Goal: Task Accomplishment & Management: Manage account settings

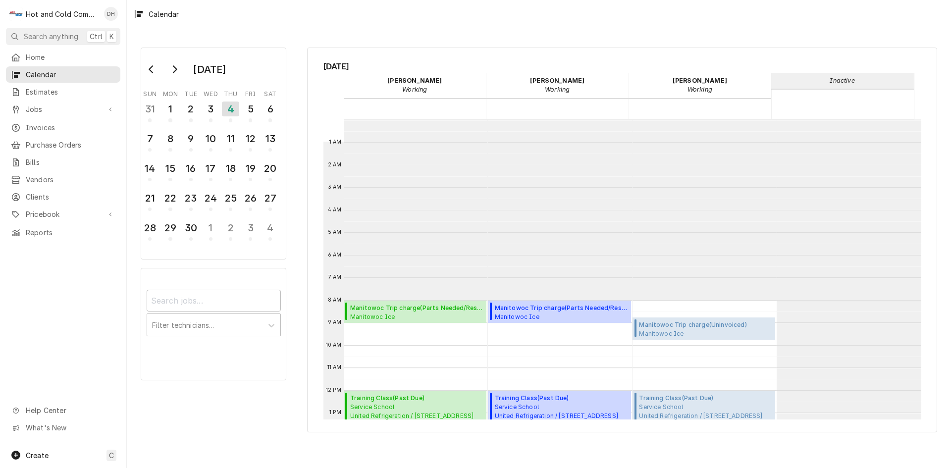
scroll to position [181, 0]
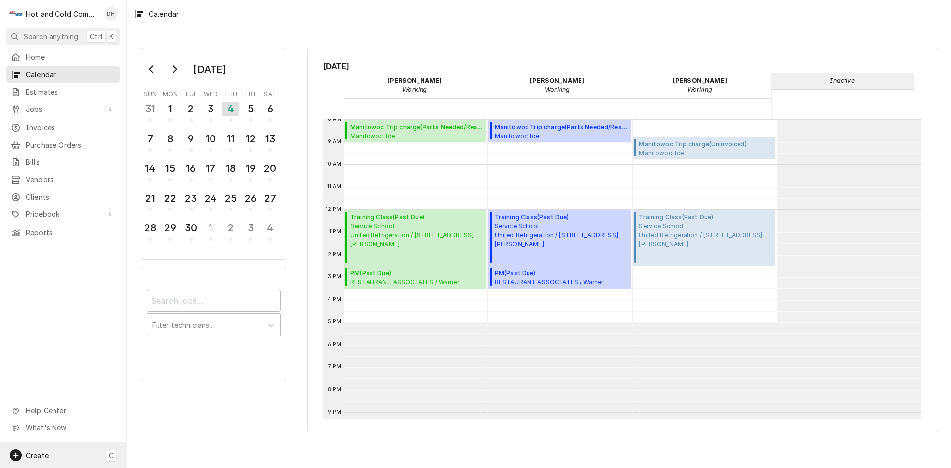
click at [41, 455] on span "Create" at bounding box center [37, 455] width 23 height 8
click at [169, 337] on div "Estimate" at bounding box center [185, 335] width 66 height 10
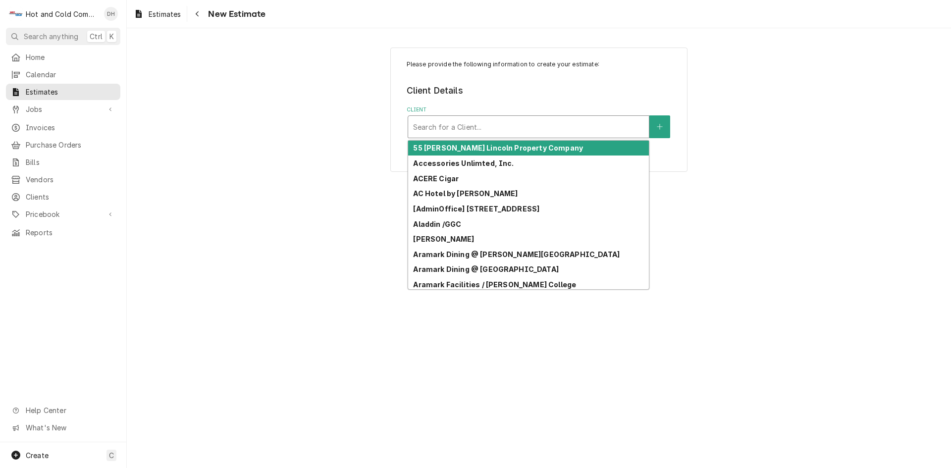
click at [492, 132] on div "Client" at bounding box center [528, 127] width 231 height 18
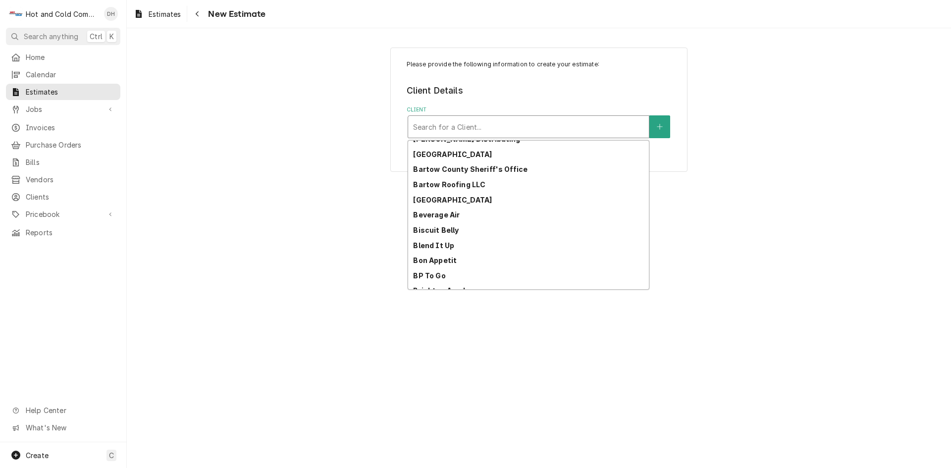
scroll to position [217, 0]
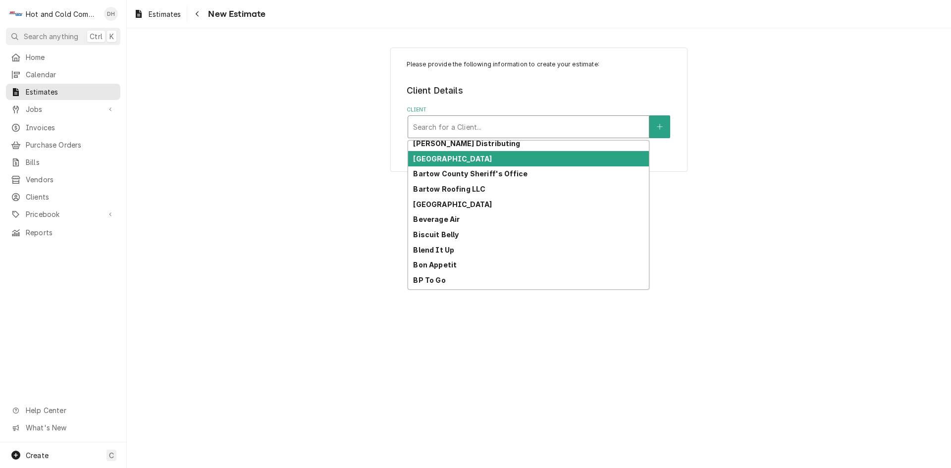
click at [461, 159] on strong "Barnsley Resort" at bounding box center [452, 158] width 79 height 8
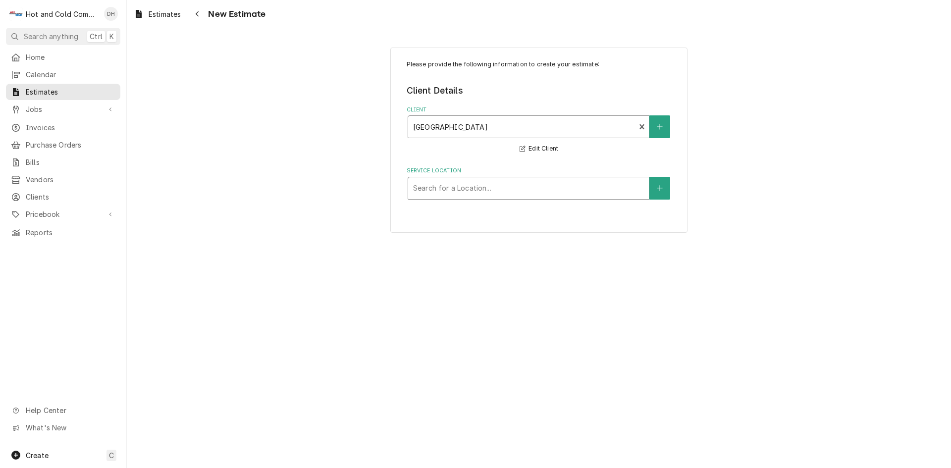
click at [463, 192] on div "Service Location" at bounding box center [528, 188] width 231 height 18
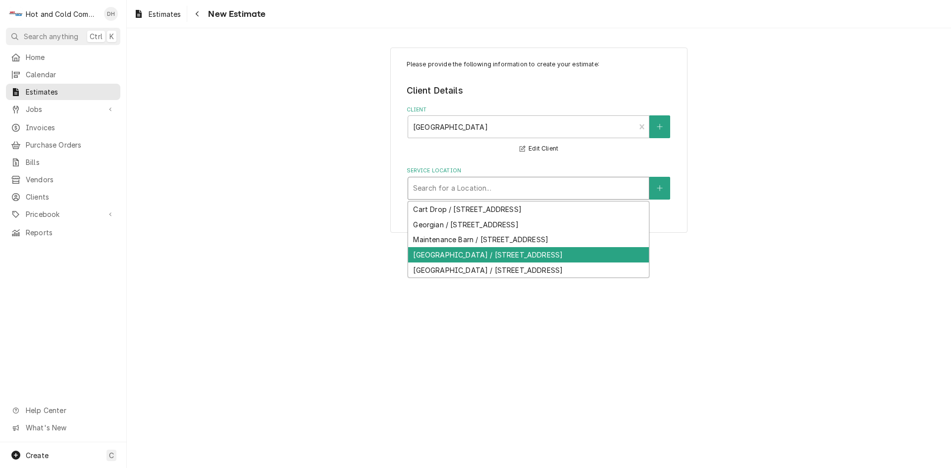
click at [448, 262] on div "Rice House / 597 Barnsley Gardens Rd NW, Adairsville, GA 30103" at bounding box center [528, 254] width 241 height 15
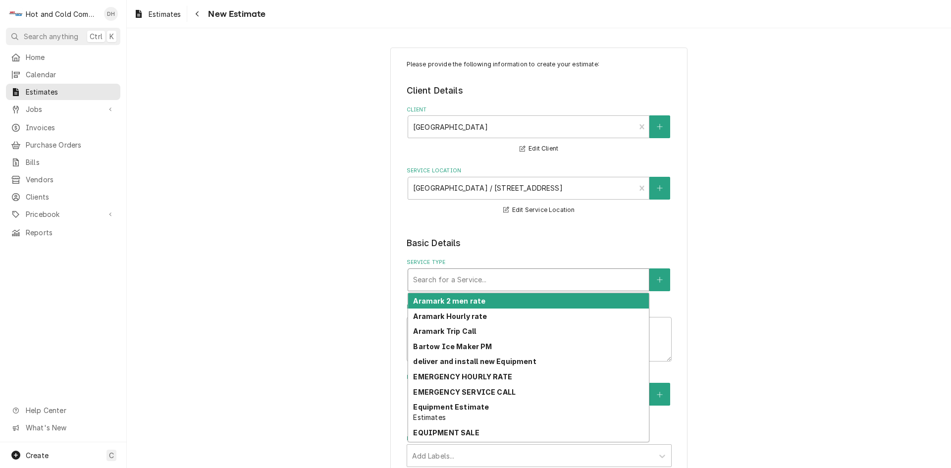
click at [597, 284] on div "Service Type" at bounding box center [528, 280] width 231 height 18
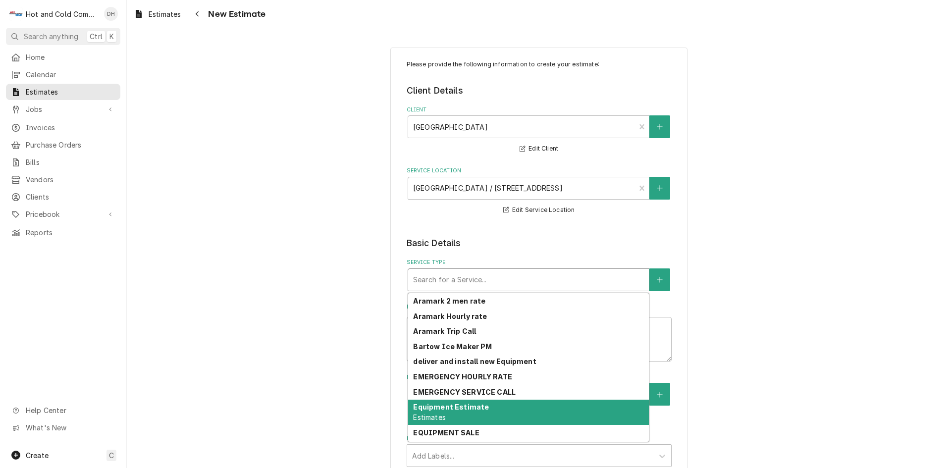
click at [452, 403] on strong "Equipment Estimate" at bounding box center [451, 407] width 76 height 8
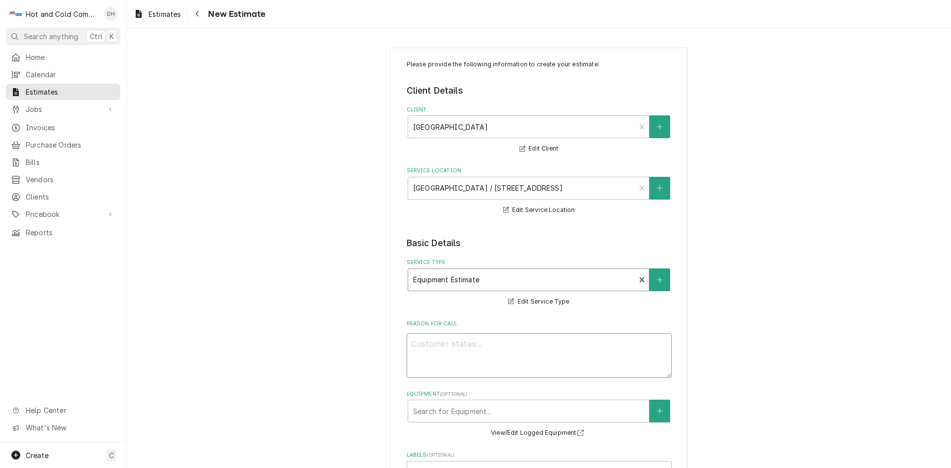
click at [516, 351] on textarea "Reason For Call" at bounding box center [538, 355] width 265 height 45
type textarea "x"
type textarea "t"
type textarea "x"
type textarea "tO"
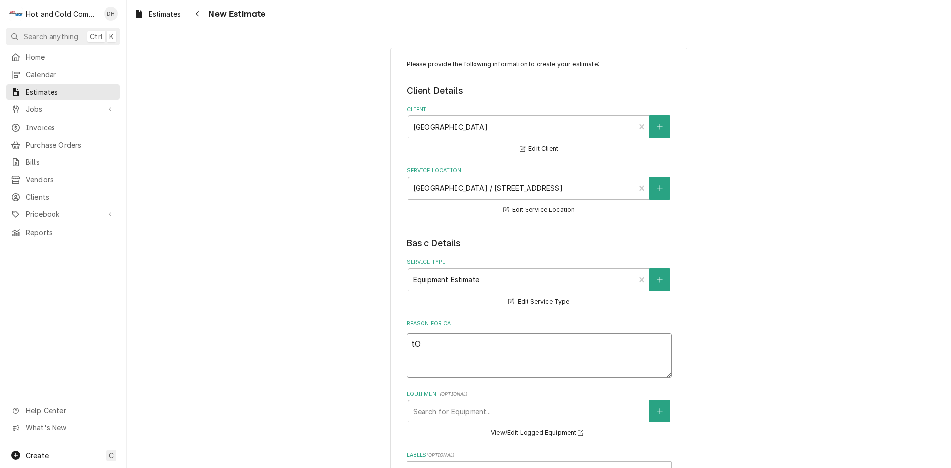
type textarea "x"
type textarea "tO"
type textarea "x"
type textarea "tO Q"
type textarea "x"
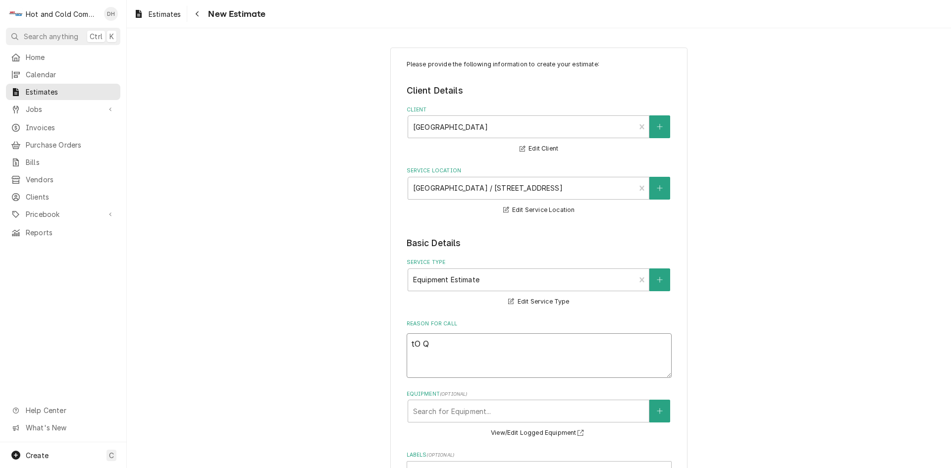
type textarea "tO QU"
type textarea "x"
type textarea "tO QUO"
type textarea "x"
type textarea "tO QUOT"
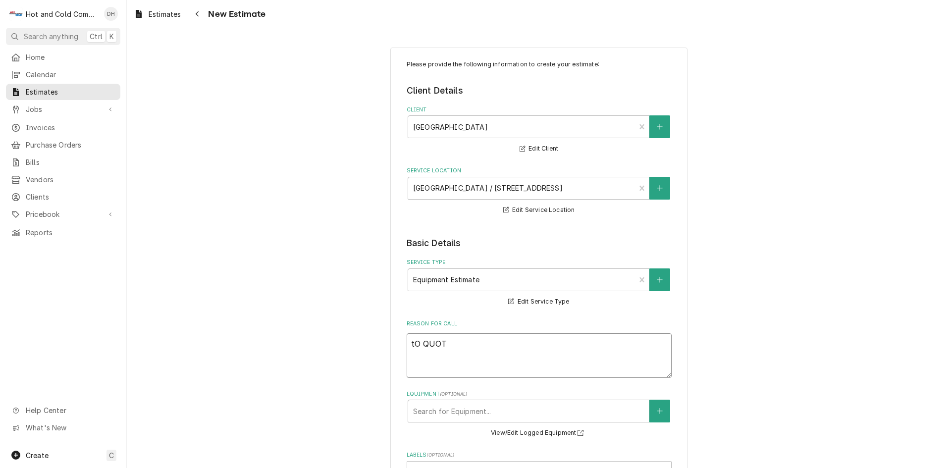
type textarea "x"
type textarea "tO QUOTE"
type textarea "x"
type textarea "tO QUOTE"
type textarea "x"
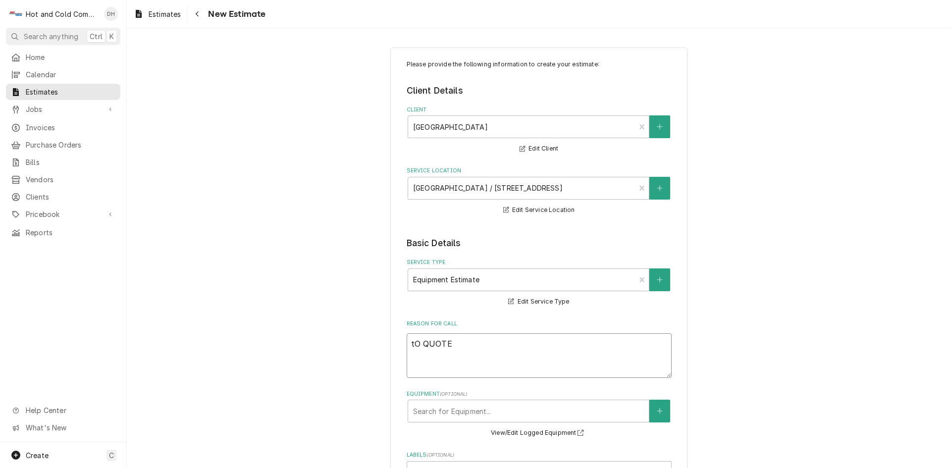
type textarea "tO QUOTE A"
type textarea "x"
type textarea "tO QUOTE A"
type textarea "x"
type textarea "tO QUOTE A N"
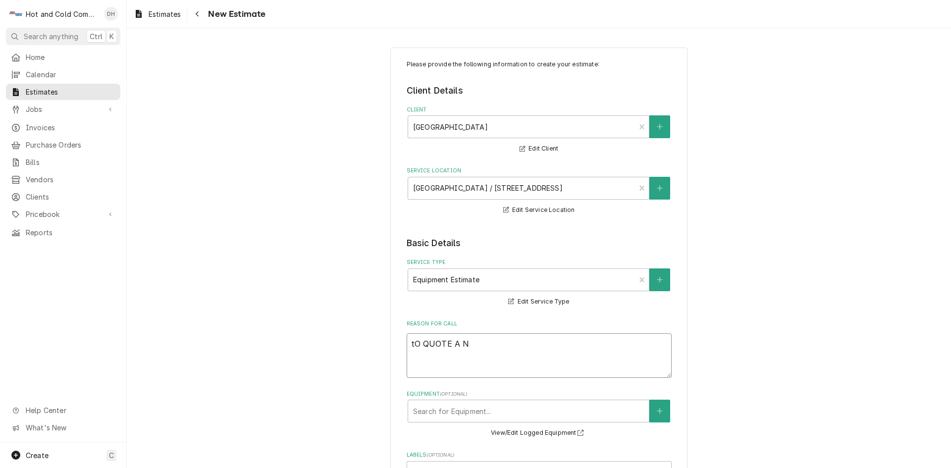
type textarea "x"
type textarea "tO QUOTE A NE"
type textarea "x"
type textarea "tO QUOTE A NEW"
type textarea "x"
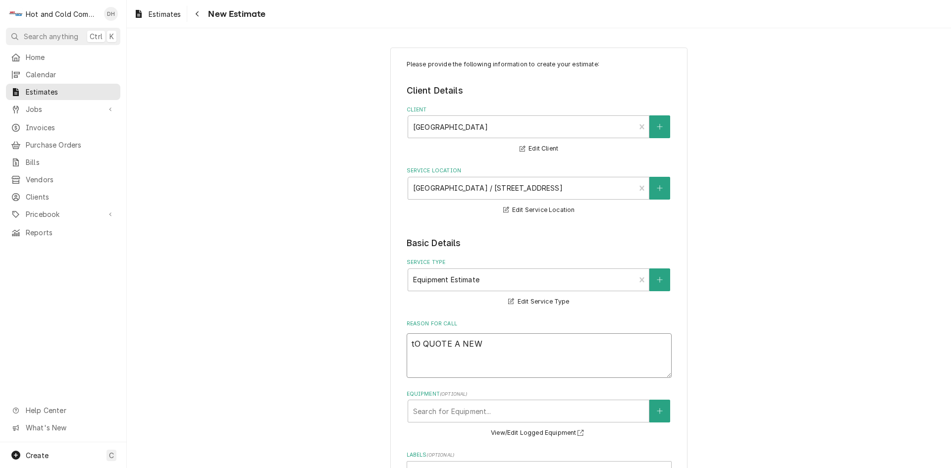
type textarea "tO QUOTE A NEW"
type textarea "x"
type textarea "tO QUOTE A NEW P"
type textarea "x"
type textarea "tO QUOTE A NEW PR"
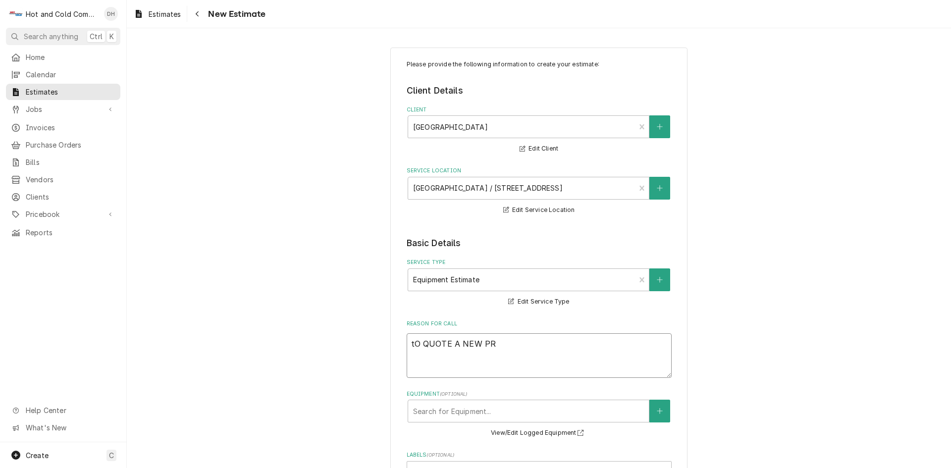
type textarea "x"
type textarea "tO QUOTE A NEW PRE"
type textarea "x"
type textarea "tO QUOTE A NEW PREP"
type textarea "x"
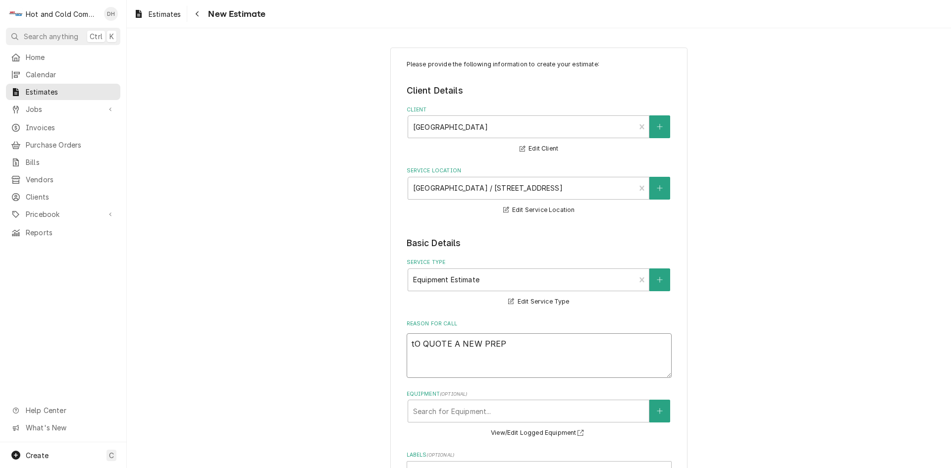
type textarea "tO QUOTE A NEW PREP"
type textarea "x"
type textarea "tO QUOTE A NEW PREP T"
type textarea "x"
type textarea "tO QUOTE A NEW PREP TA"
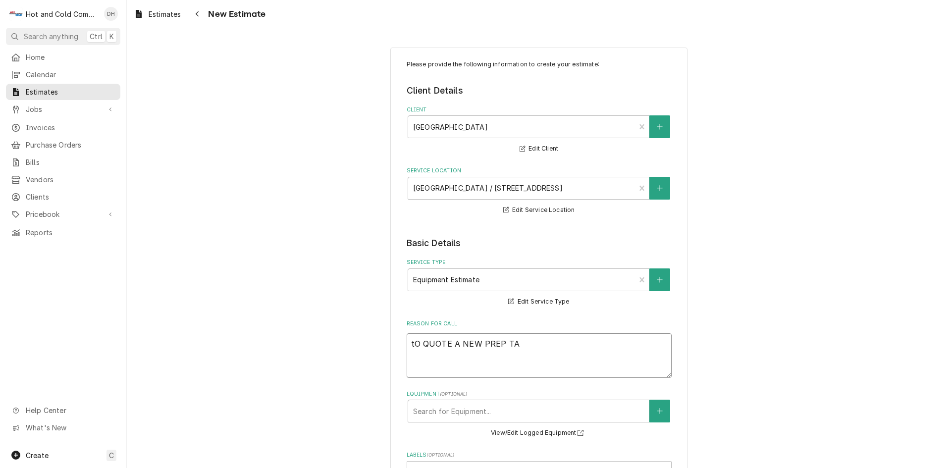
type textarea "x"
type textarea "tO QUOTE A NEW PREP TAB"
type textarea "x"
type textarea "tO QUOTE A NEW PREP TABL"
type textarea "x"
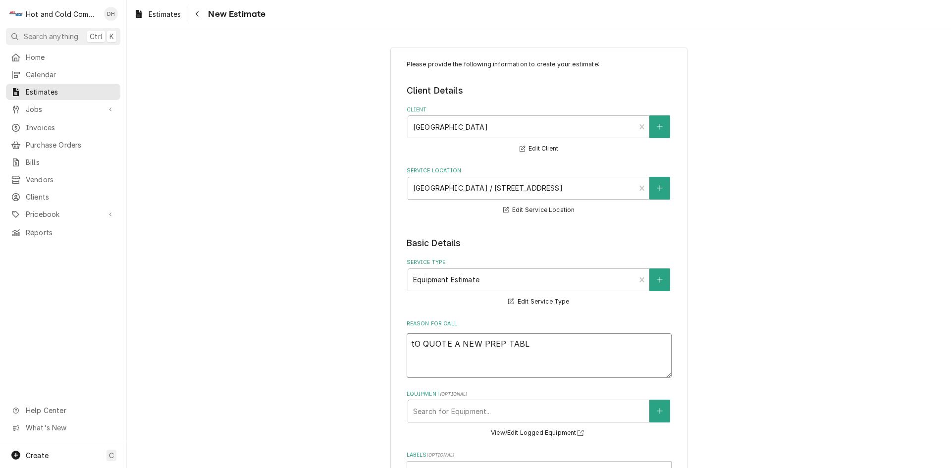
type textarea "tO QUOTE A NEW PREP TABLE"
type textarea "x"
type textarea "tO QUOTE A NEW PREP TABLE"
click at [409, 343] on textarea "tO QUOTE A NEW PREP TABLE" at bounding box center [538, 355] width 265 height 45
type textarea "x"
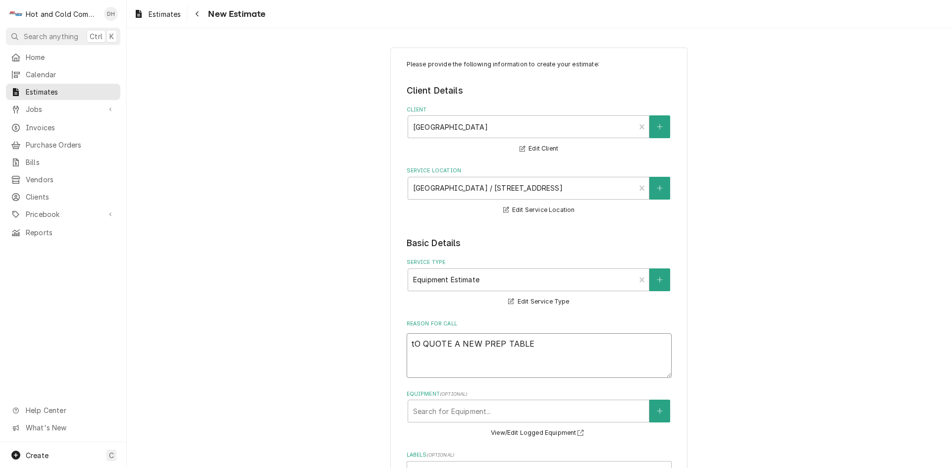
type textarea "O QUOTE A NEW PREP TABLE"
type textarea "x"
type textarea "TO QUOTE A NEW PREP TABLE"
type textarea "x"
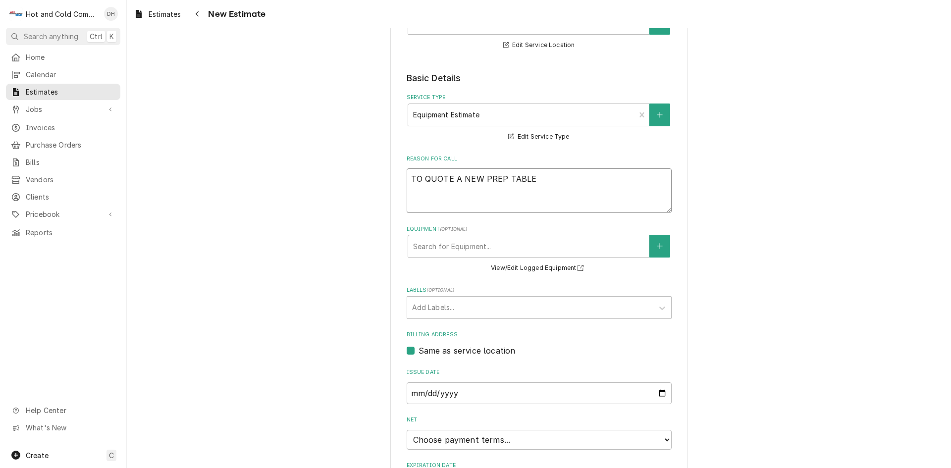
scroll to position [273, 0]
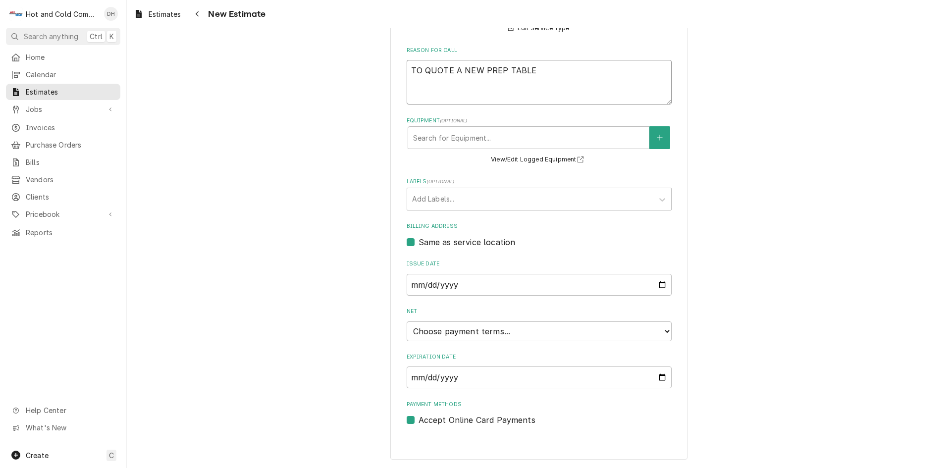
type textarea "TO QUOTE A NEW PREP TABLE"
click at [554, 328] on select "Choose payment terms... Same Day Net 7 Net 14 Net 21 Net 30 Net 45 Net 60 Net 90" at bounding box center [538, 331] width 265 height 20
click at [661, 329] on select "Choose payment terms... Same Day Net 7 Net 14 Net 21 Net 30 Net 45 Net 60 Net 90" at bounding box center [538, 331] width 265 height 20
click at [664, 328] on select "Choose payment terms... Same Day Net 7 Net 14 Net 21 Net 30 Net 45 Net 60 Net 90" at bounding box center [538, 331] width 265 height 20
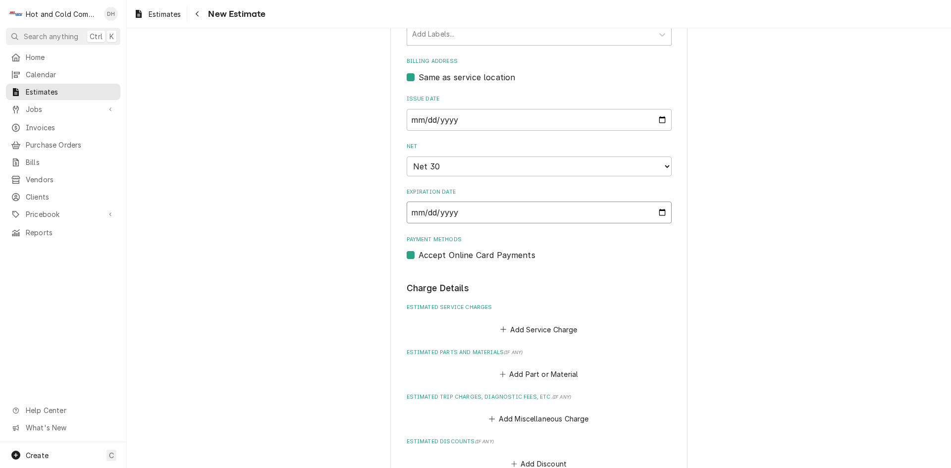
click at [661, 214] on input "2025-10-05" at bounding box center [538, 213] width 265 height 22
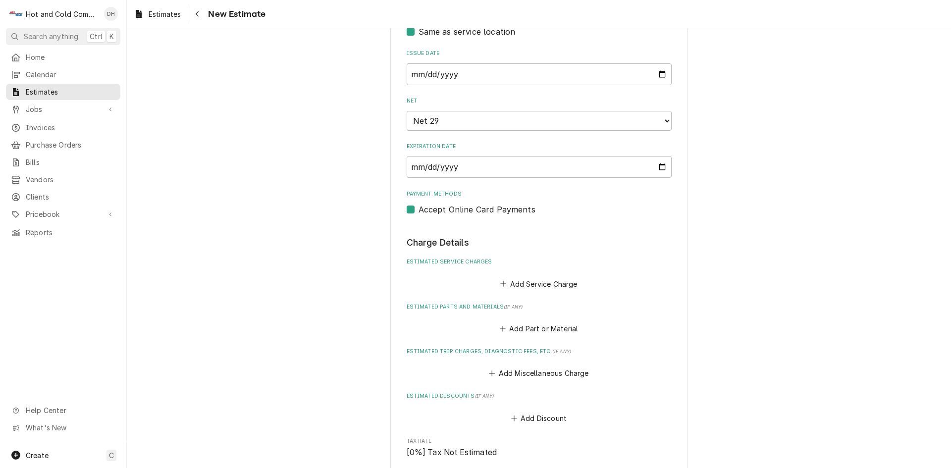
type textarea "x"
click at [542, 327] on button "Add Part or Material" at bounding box center [539, 328] width 82 height 14
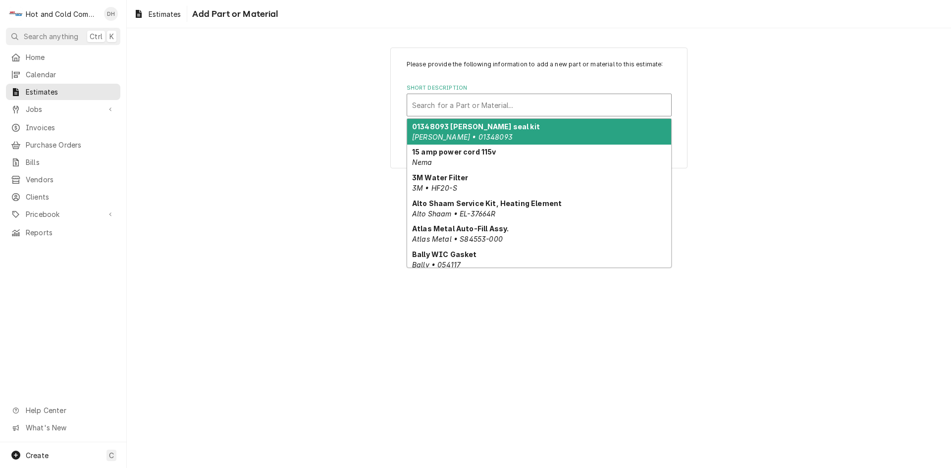
click at [430, 103] on div "Short Description" at bounding box center [539, 105] width 254 height 18
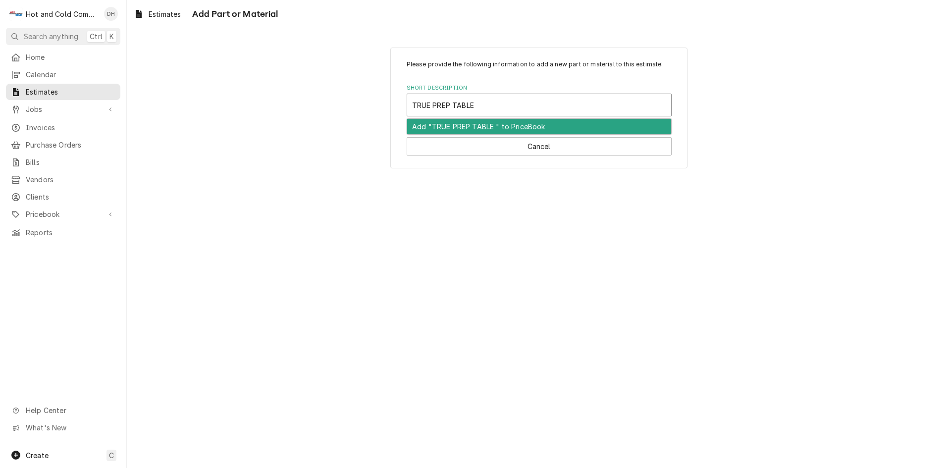
paste input "TPP-AT2-93D-2-HC"
type input "TRUE PREP TABLE TPP-AT2-93D-2-HC"
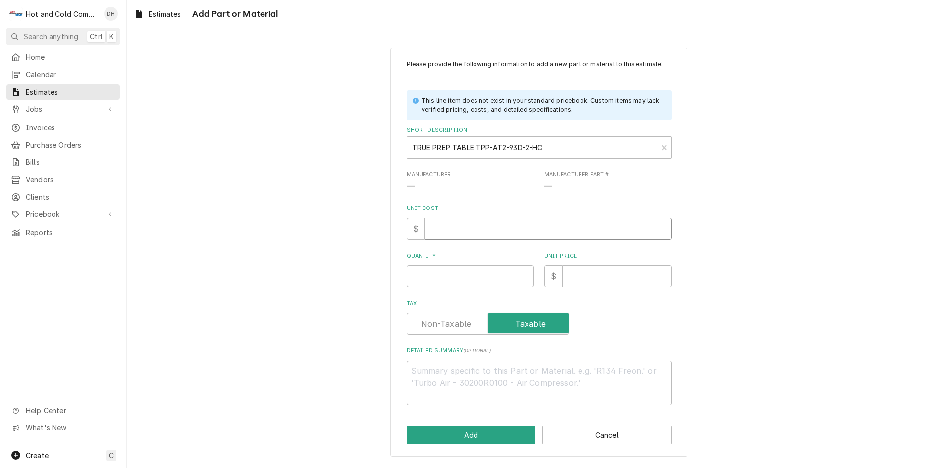
click at [456, 231] on input "Unit Cost" at bounding box center [548, 229] width 247 height 22
type textarea "x"
type input "8"
type textarea "x"
type input "83"
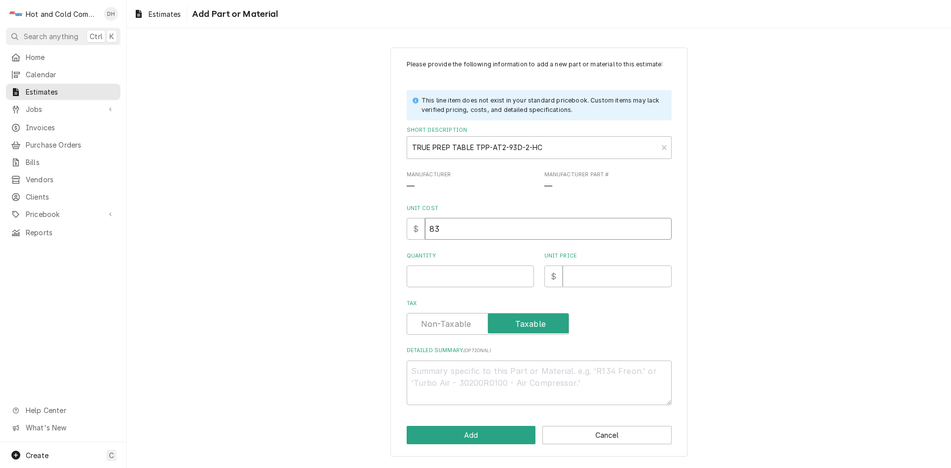
type textarea "x"
type input "834"
type textarea "x"
type input "8346"
type textarea "x"
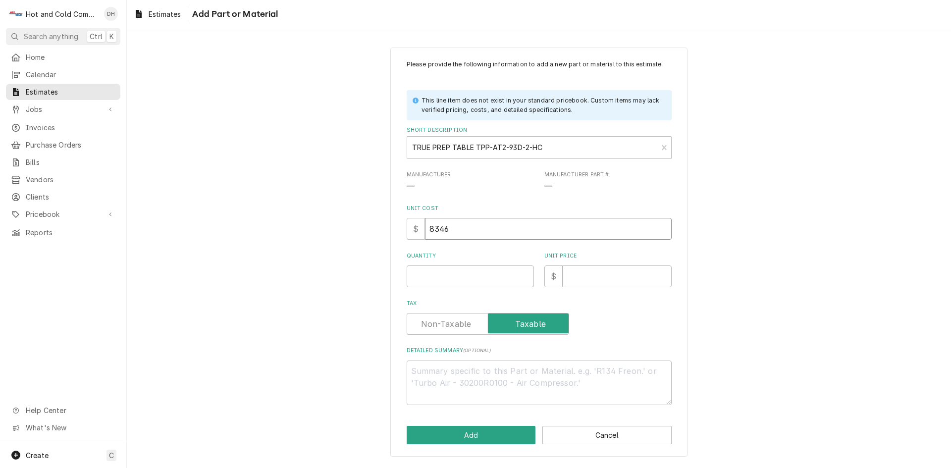
type input "8346.9"
type textarea "x"
type input "8346.97"
type textarea "x"
type input "8346.97"
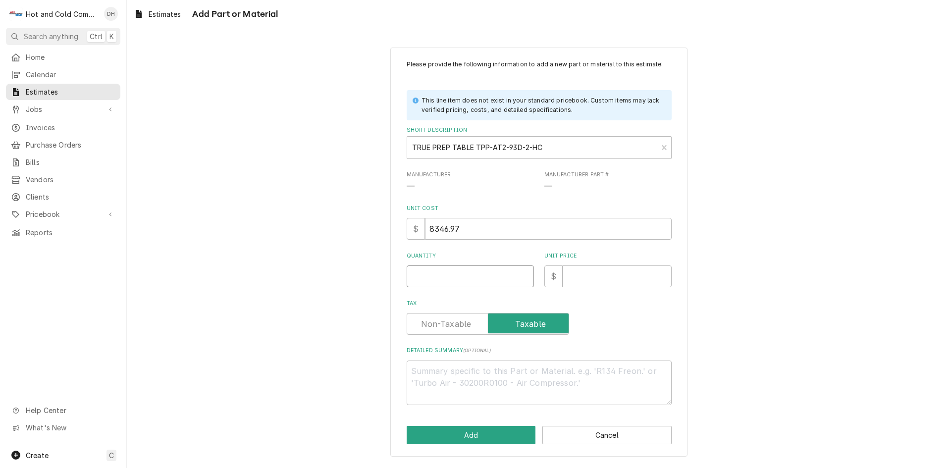
click at [453, 278] on input "Quantity" at bounding box center [469, 276] width 127 height 22
type textarea "x"
type input "1"
type textarea "x"
type input "1"
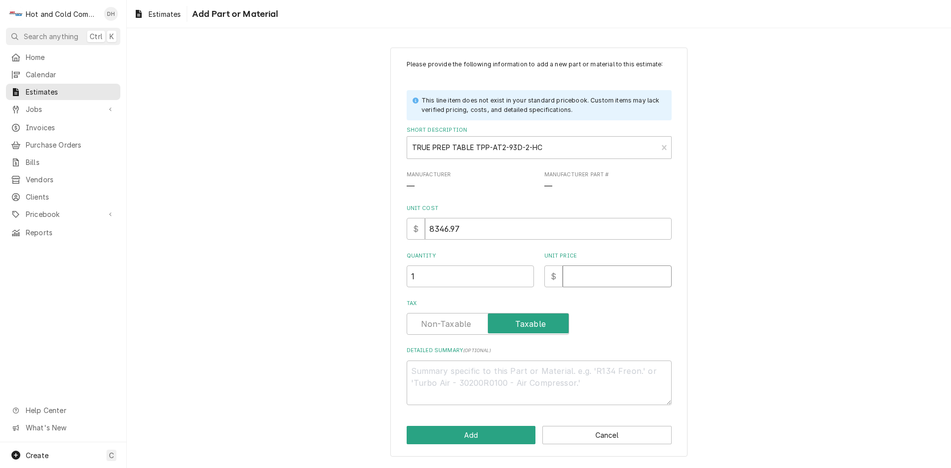
type textarea "x"
type input "1"
type textarea "x"
type input "11"
type textarea "x"
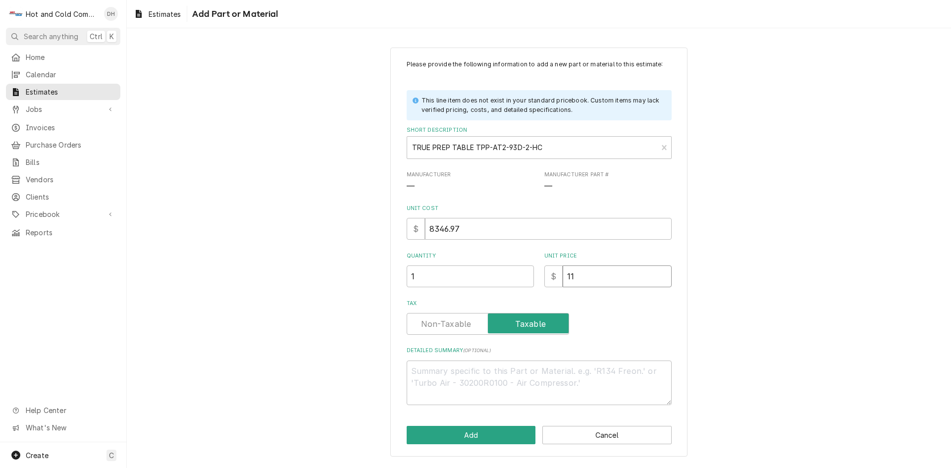
type input "111"
type textarea "x"
type input "1112"
type textarea "x"
type input "11129"
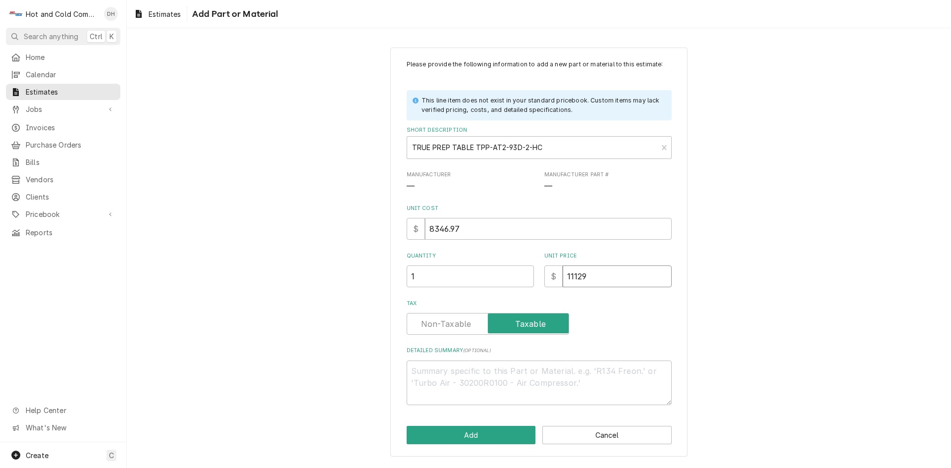
type textarea "x"
type input "11129.2"
type textarea "x"
type input "11129.29"
type textarea "x"
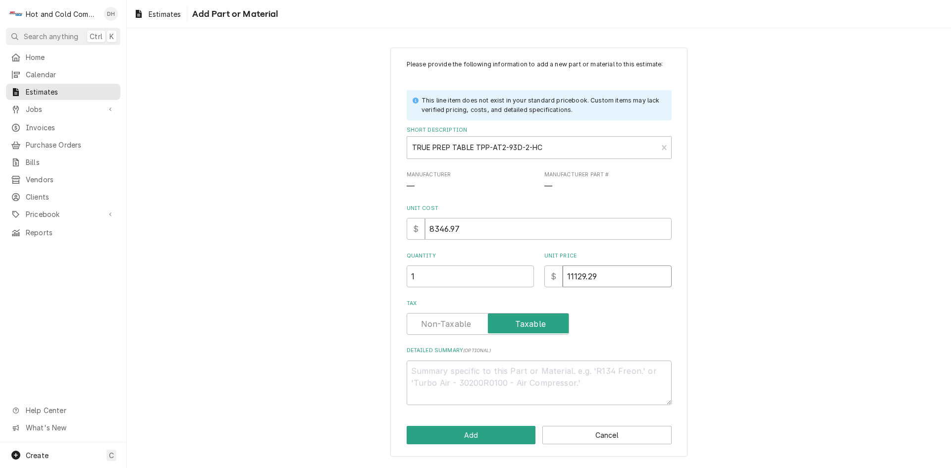
type input "11129.29"
click at [436, 370] on textarea "Detailed Summary ( optional )" at bounding box center [538, 382] width 265 height 45
type textarea "x"
type textarea "t"
type textarea "x"
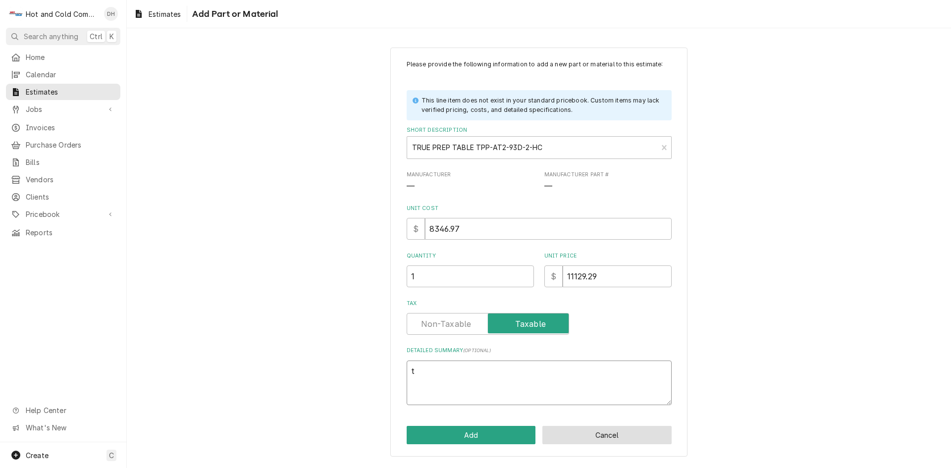
type textarea "tH"
type textarea "x"
type textarea "tHI"
type textarea "x"
type textarea "tHIS"
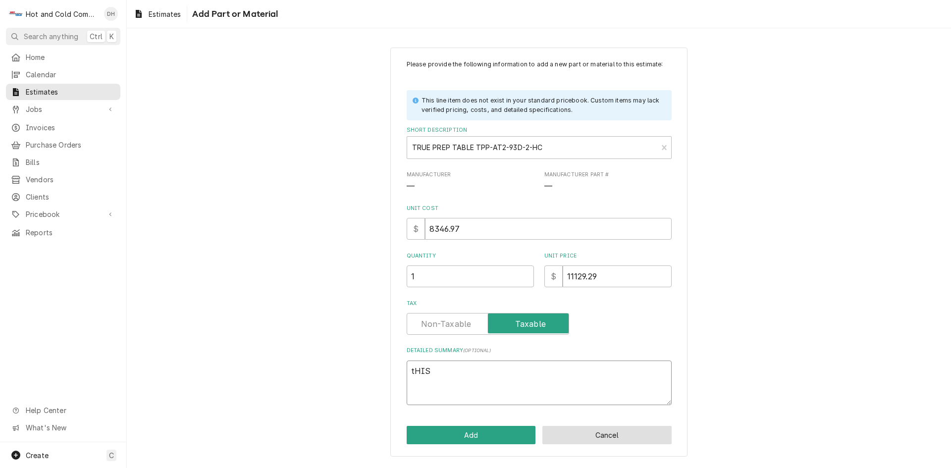
type textarea "x"
type textarea "tHIS"
type textarea "x"
type textarea "tHIS"
type textarea "x"
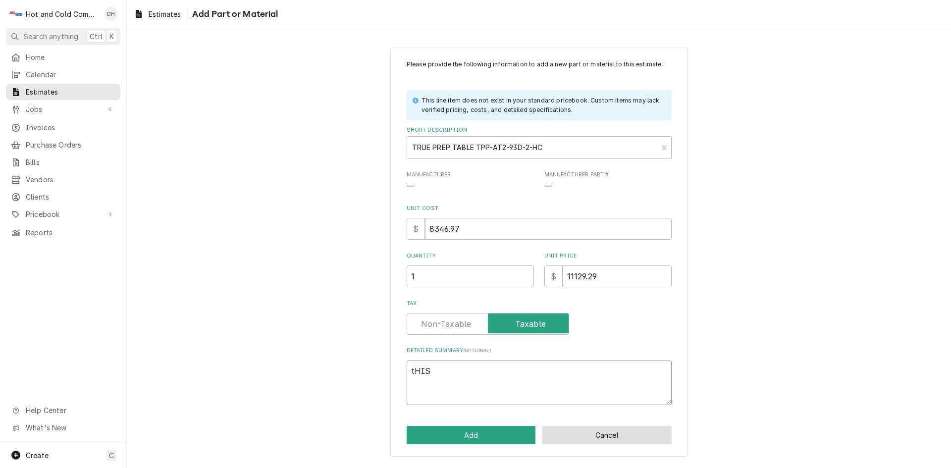
type textarea "tHI"
type textarea "x"
type textarea "tH"
type textarea "x"
type textarea "t"
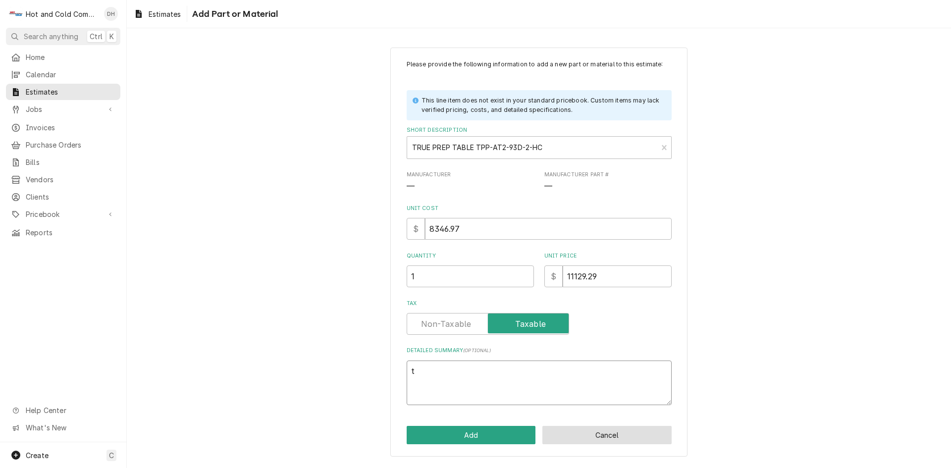
type textarea "x"
click at [416, 369] on textarea "Detailed Summary ( optional )" at bounding box center [538, 382] width 265 height 45
paste textarea "Solid Doors & Drawers Pizza Prep Table with Angled Top Version 2 and Hydrocarbo…"
type textarea "x"
type textarea "Solid Doors & Drawers Pizza Prep Table with Angled Top Version 2 and Hydrocarbo…"
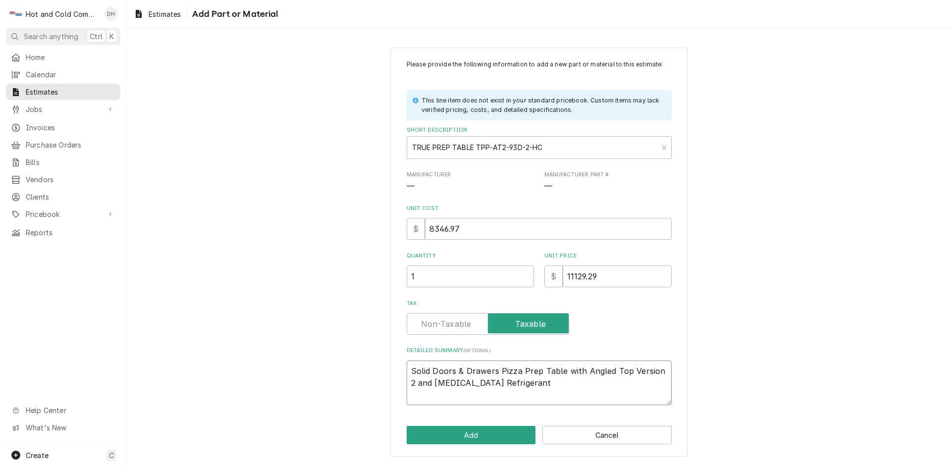
type textarea "x"
type textarea "Solid Doors & Drawers Pizza Prep Table with Angled Top Version 2 and Hydrocarbo…"
type textarea "x"
type textarea "Solid Doors & Drawers Pizza Prep Table with Angled Top Version 2 and Hydrocarbo…"
type textarea "x"
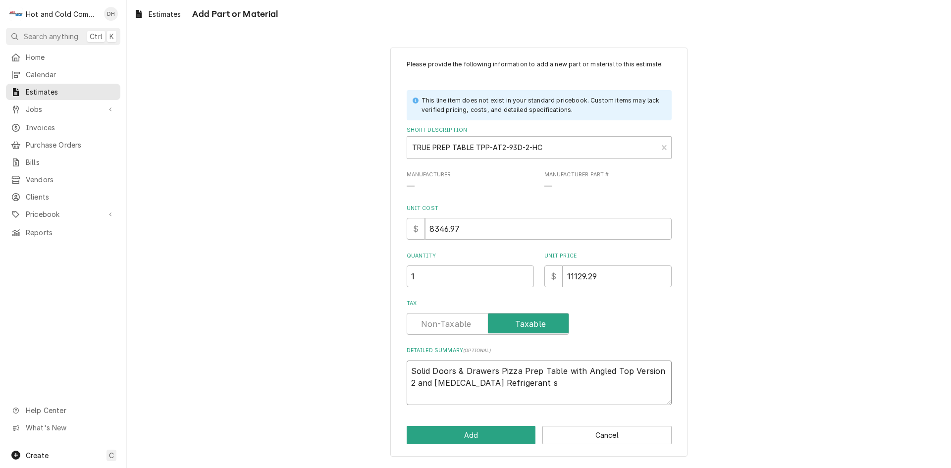
type textarea "Solid Doors & Drawers Pizza Prep Table with Angled Top Version 2 and Hydrocarbo…"
type textarea "x"
type textarea "Solid Doors & Drawers Pizza Prep Table with Angled Top Version 2 and Hydrocarbo…"
type textarea "x"
type textarea "Solid Doors & Drawers Pizza Prep Table with Angled Top Version 2 and Hydrocarbo…"
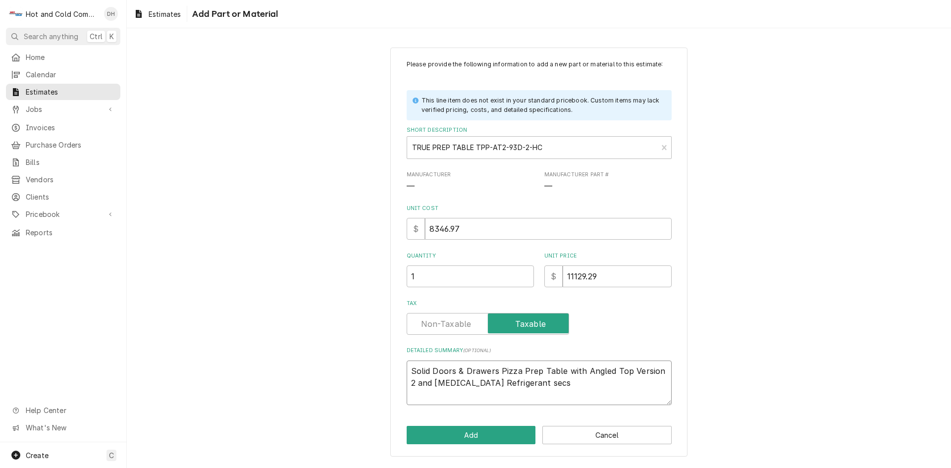
type textarea "x"
type textarea "Solid Doors & Drawers Pizza Prep Table with Angled Top Version 2 and Hydrocarbo…"
type textarea "x"
type textarea "Solid Doors & Drawers Pizza Prep Table with Angled Top Version 2 and Hydrocarbo…"
type textarea "x"
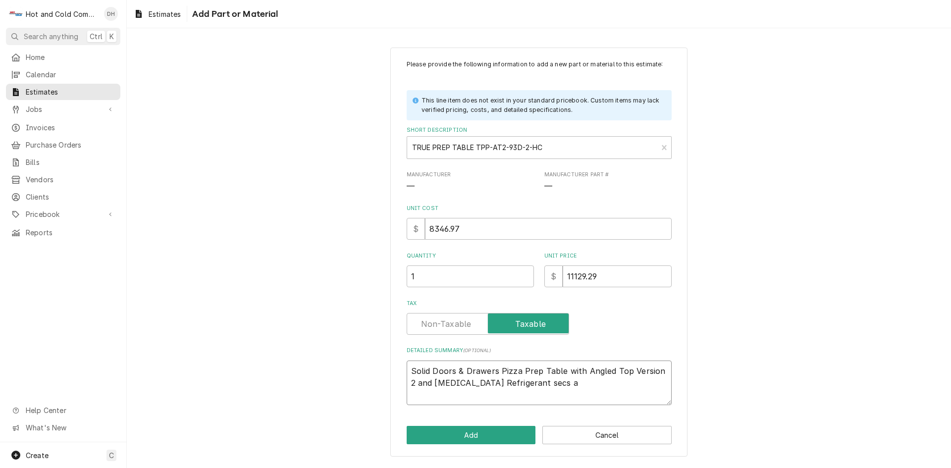
type textarea "Solid Doors & Drawers Pizza Prep Table with Angled Top Version 2 and Hydrocarbo…"
type textarea "x"
type textarea "Solid Doors & Drawers Pizza Prep Table with Angled Top Version 2 and Hydrocarbo…"
type textarea "x"
type textarea "Solid Doors & Drawers Pizza Prep Table with Angled Top Version 2 and Hydrocarbo…"
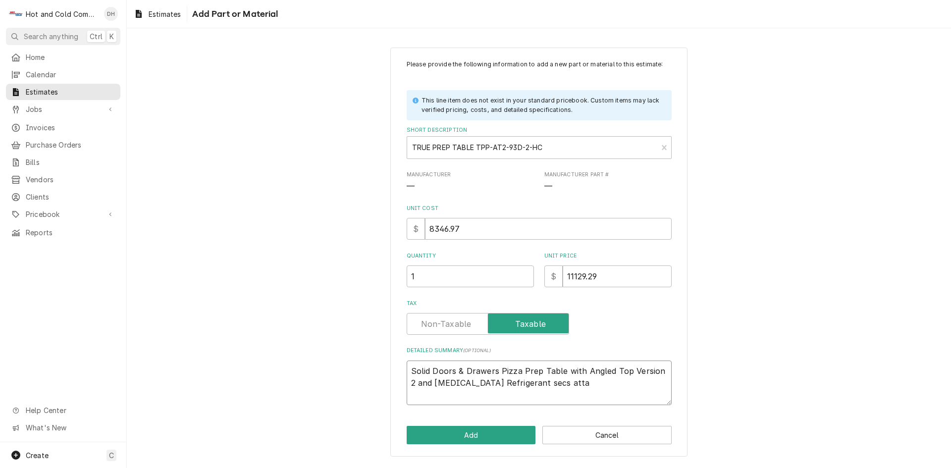
type textarea "x"
type textarea "Solid Doors & Drawers Pizza Prep Table with Angled Top Version 2 and Hydrocarbo…"
type textarea "x"
type textarea "Solid Doors & Drawers Pizza Prep Table with Angled Top Version 2 and Hydrocarbo…"
type textarea "x"
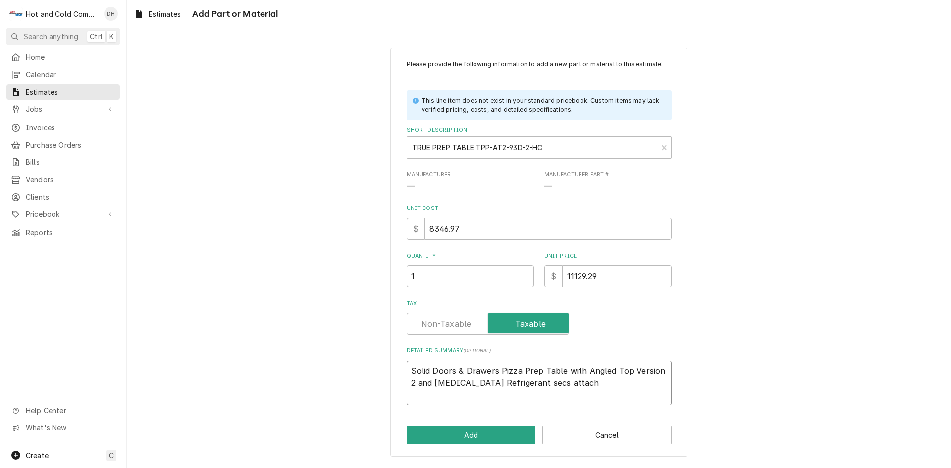
type textarea "Solid Doors & Drawers Pizza Prep Table with Angled Top Version 2 and Hydrocarbo…"
type textarea "x"
type textarea "Solid Doors & Drawers Pizza Prep Table with Angled Top Version 2 and Hydrocarbo…"
type textarea "x"
type textarea "Solid Doors & Drawers Pizza Prep Table with Angled Top Version 2 and Hydrocarbo…"
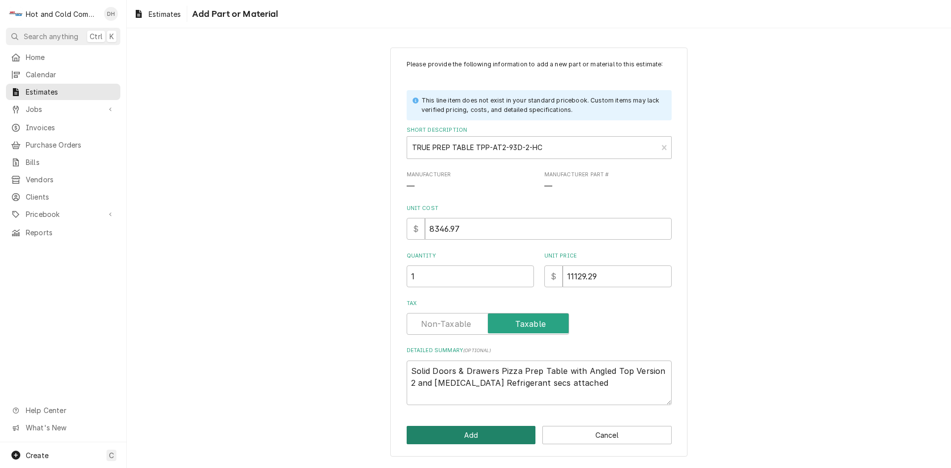
click at [475, 434] on button "Add" at bounding box center [470, 435] width 129 height 18
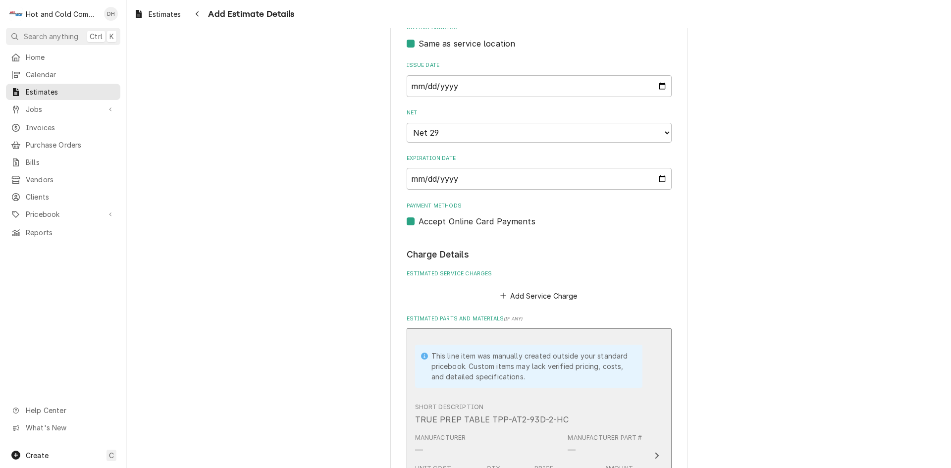
scroll to position [472, 0]
click at [604, 372] on div "This line item was manually created outside your standard pricebook. Custom ite…" at bounding box center [531, 366] width 201 height 31
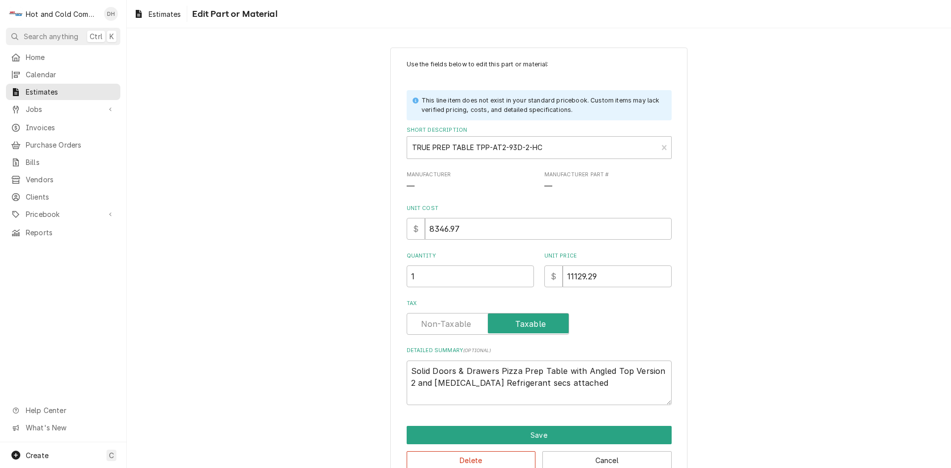
scroll to position [23, 0]
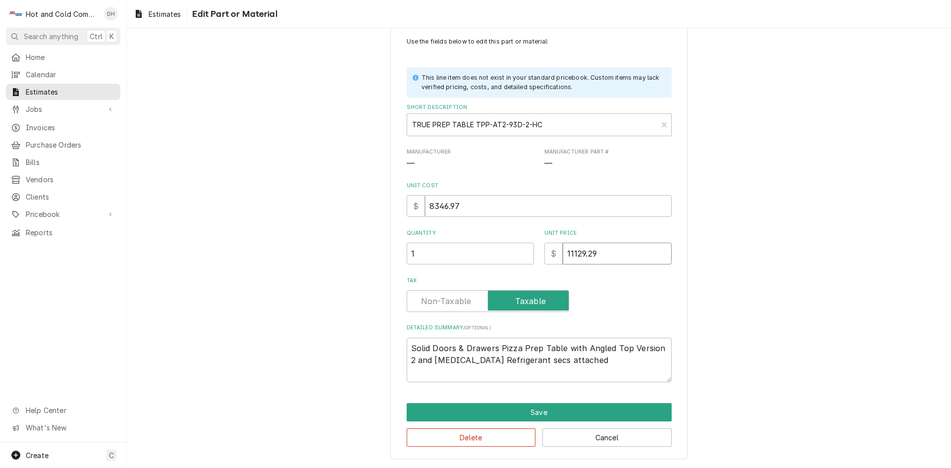
click at [631, 253] on input "11129.29" at bounding box center [616, 254] width 109 height 22
type textarea "x"
type input "11129.2"
type textarea "x"
type input "11129"
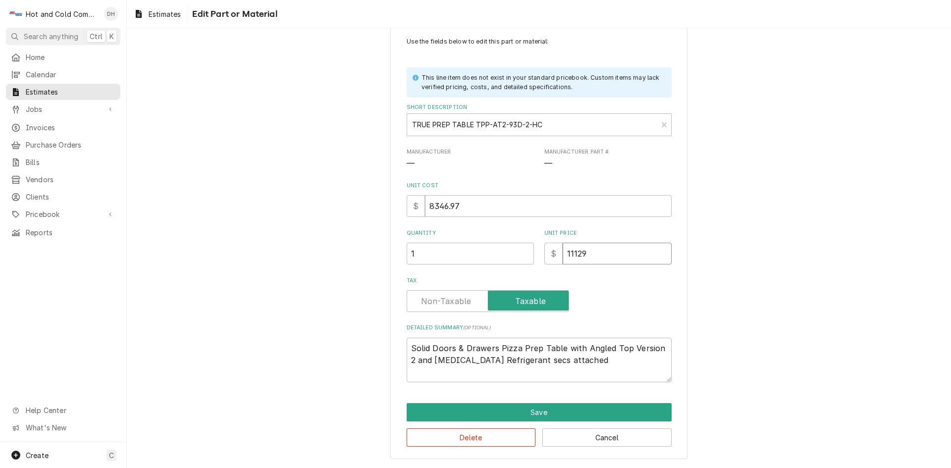
type textarea "x"
type input "1112"
type textarea "x"
type input "111"
type textarea "x"
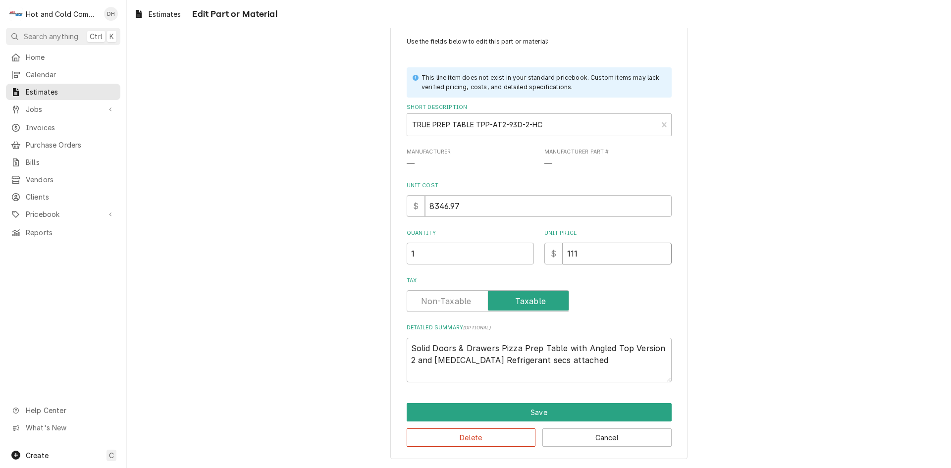
type input "11"
type textarea "x"
type input "119"
type textarea "x"
type input "1190"
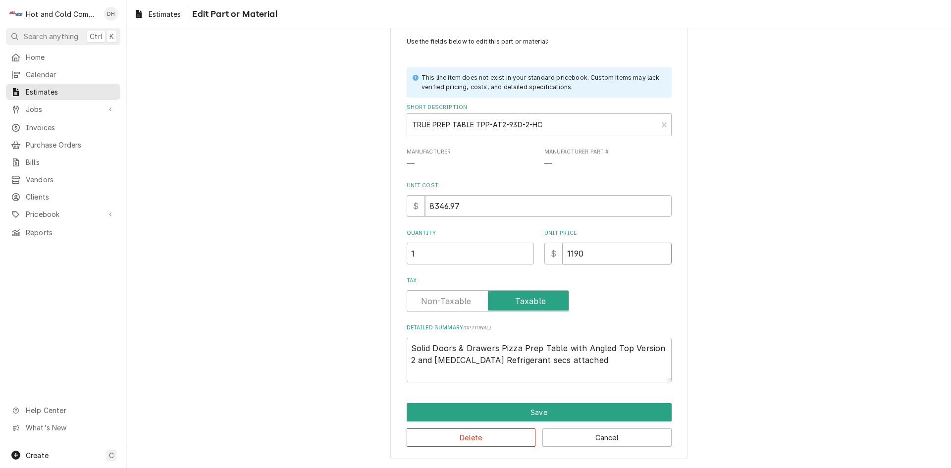
type textarea "x"
type input "11908"
type textarea "x"
type input "11908.3"
type textarea "x"
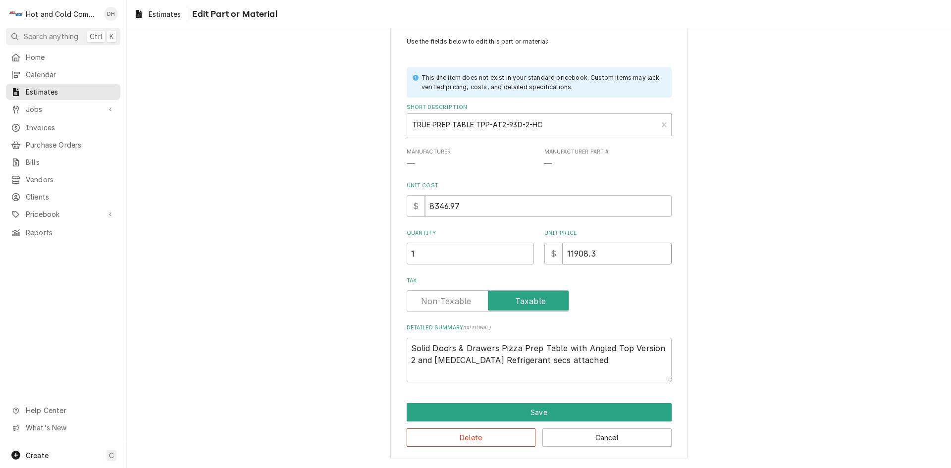
type input "11908.34"
type textarea "x"
type input "11908.34"
click at [430, 302] on label "Tax" at bounding box center [487, 301] width 162 height 22
click at [430, 302] on input "Tax" at bounding box center [487, 301] width 153 height 22
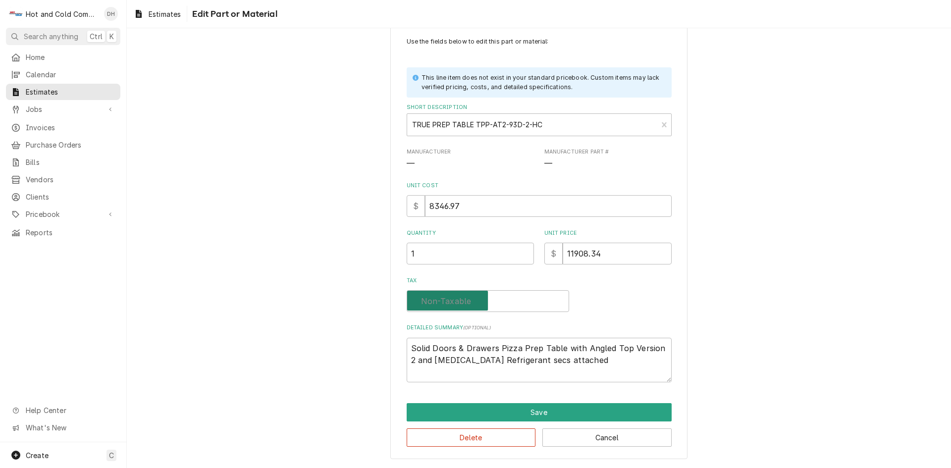
checkbox input "false"
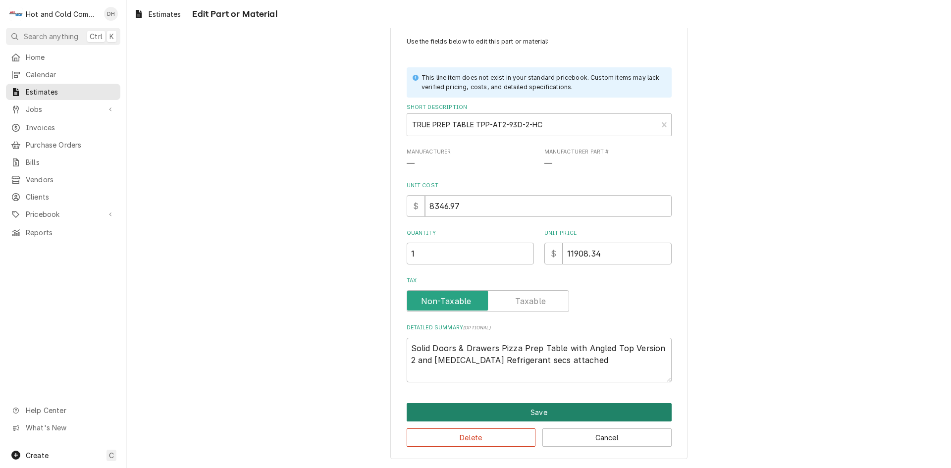
click at [535, 407] on button "Save" at bounding box center [538, 412] width 265 height 18
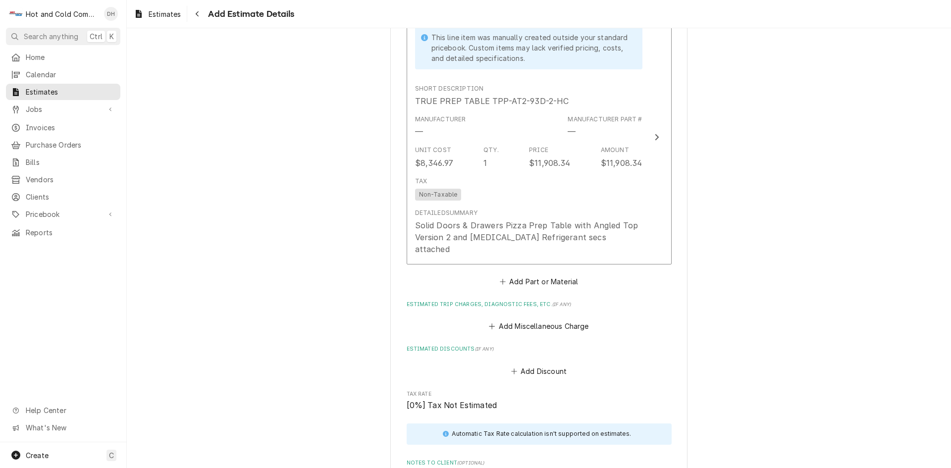
scroll to position [955, 0]
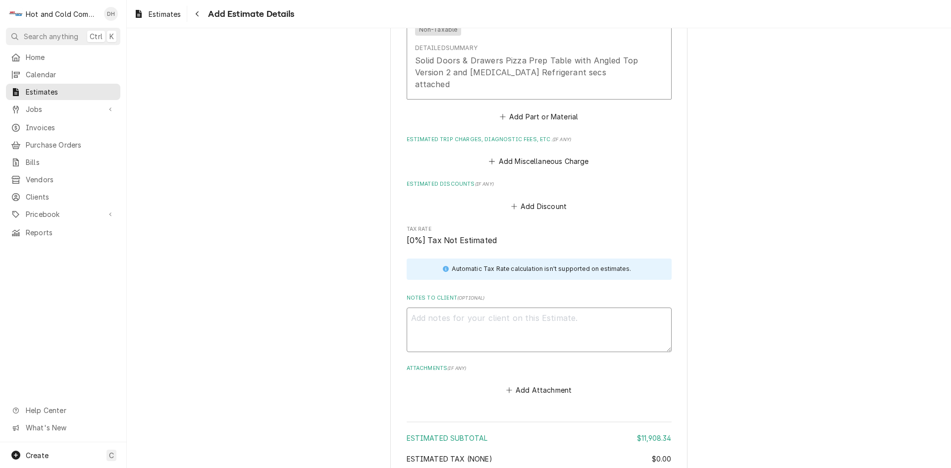
click at [453, 307] on textarea "Notes to Client ( optional )" at bounding box center [538, 329] width 265 height 45
type textarea "x"
type textarea "T"
type textarea "x"
type textarea "Th"
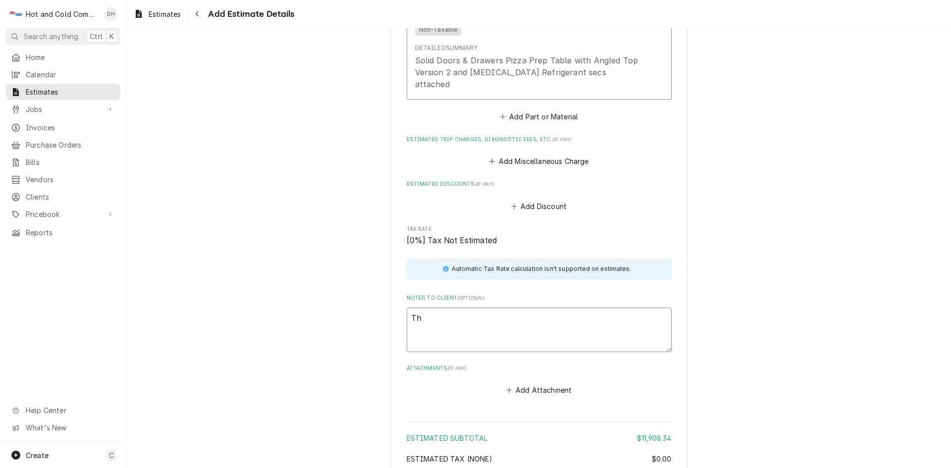
type textarea "x"
type textarea "Thi"
type textarea "x"
type textarea "This"
type textarea "x"
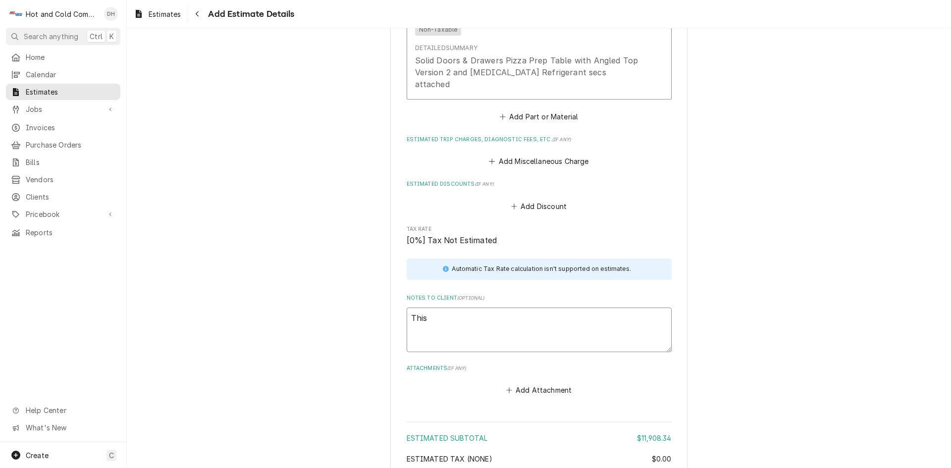
type textarea "This"
type textarea "x"
type textarea "This i"
type textarea "x"
type textarea "This is"
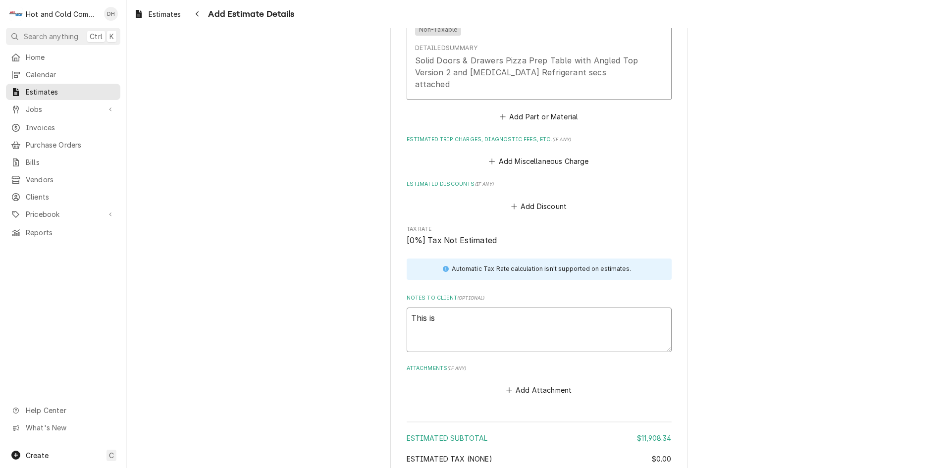
type textarea "x"
type textarea "This is"
type textarea "x"
type textarea "This is e"
type textarea "x"
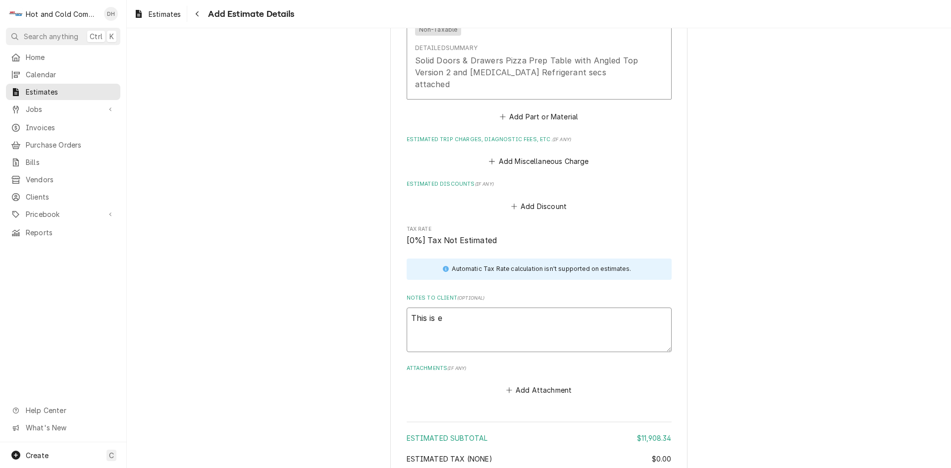
type textarea "This is eq"
type textarea "x"
type textarea "This is equ"
type textarea "x"
type textarea "This is equi"
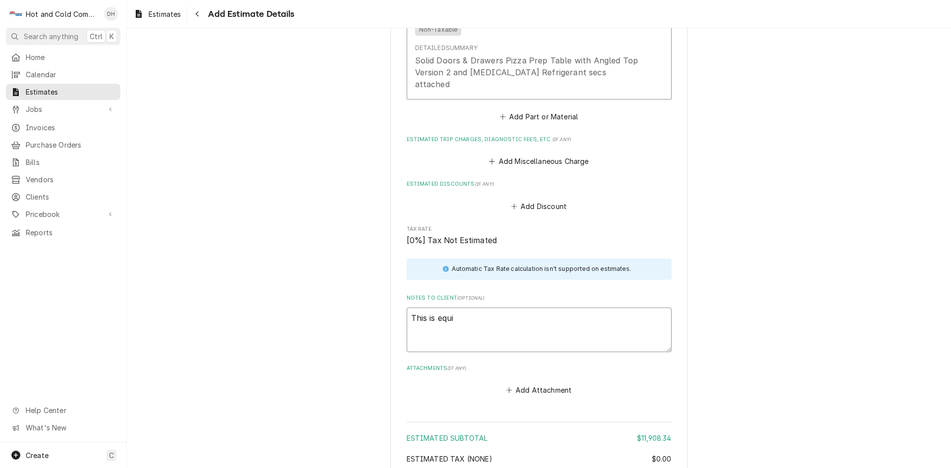
type textarea "x"
type textarea "This is equip"
type textarea "x"
type textarea "This is equipm"
type textarea "x"
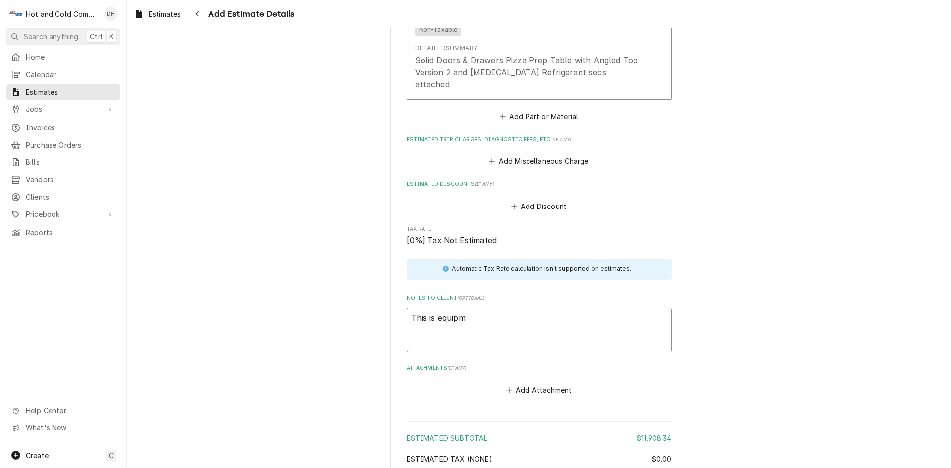
type textarea "This is equipme"
type textarea "x"
click at [542, 199] on button "Add Discount" at bounding box center [538, 206] width 59 height 14
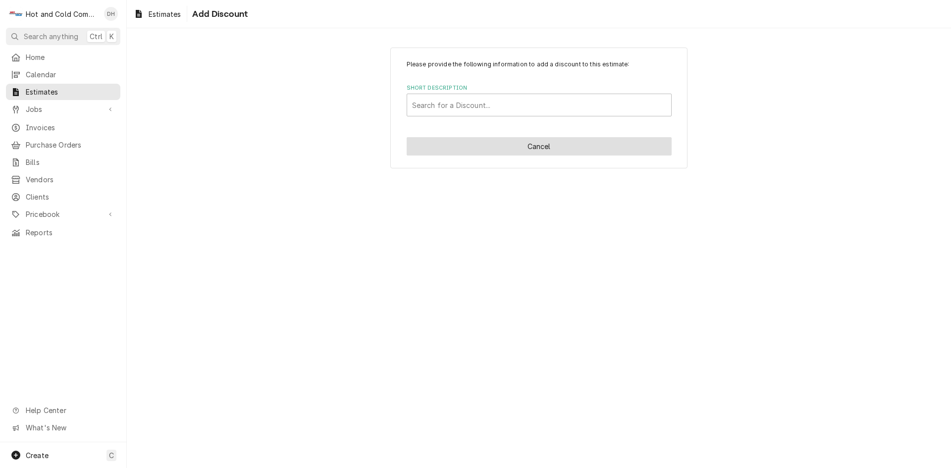
click at [527, 151] on button "Cancel" at bounding box center [538, 146] width 265 height 18
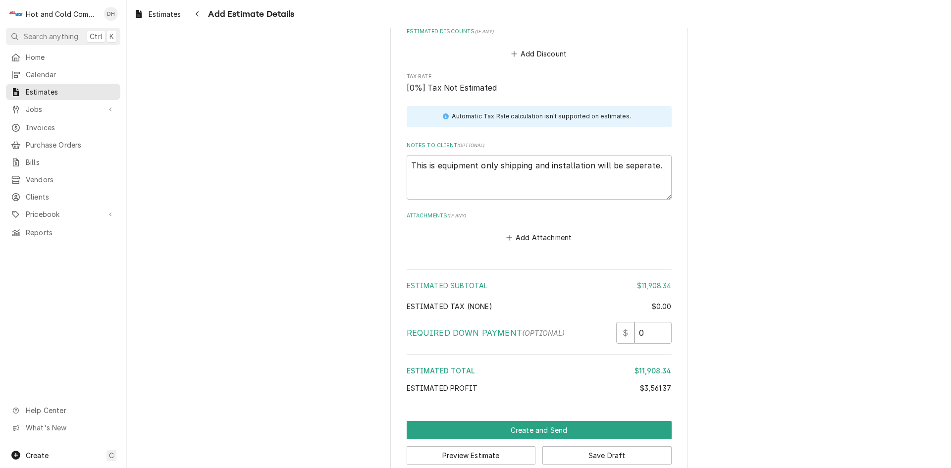
scroll to position [1108, 0]
click at [539, 230] on button "Add Attachment" at bounding box center [538, 237] width 69 height 14
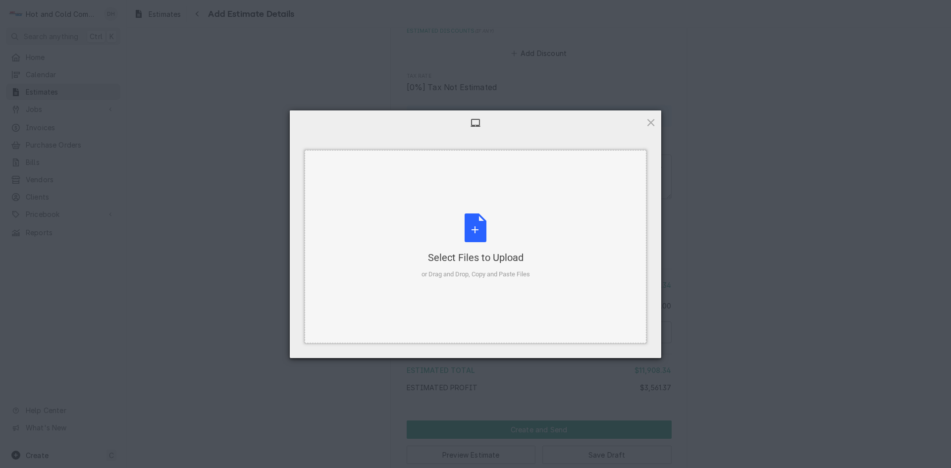
click at [477, 230] on div "Select Files to Upload or Drag and Drop, Copy and Paste Files" at bounding box center [475, 246] width 108 height 66
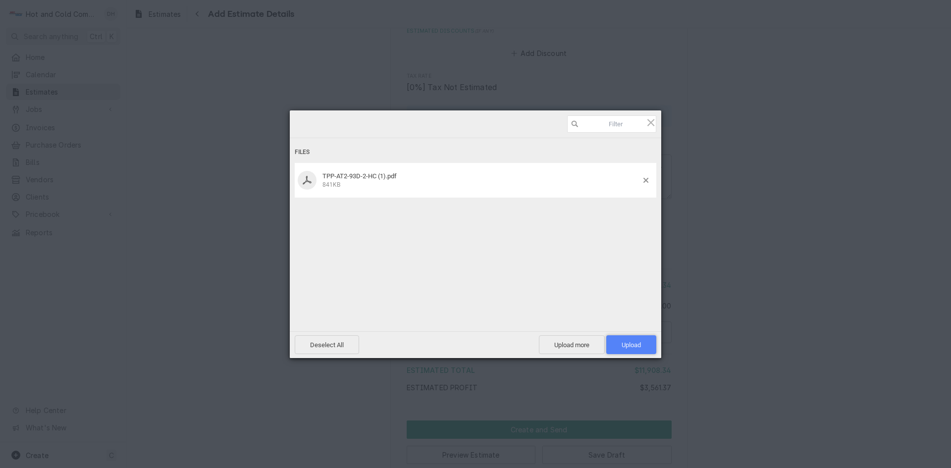
click at [631, 347] on span "Upload 1" at bounding box center [630, 344] width 19 height 7
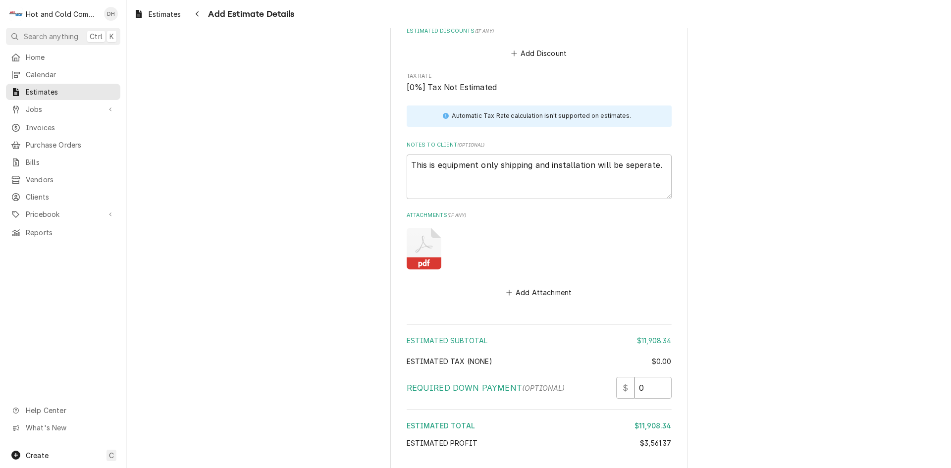
scroll to position [1169, 0]
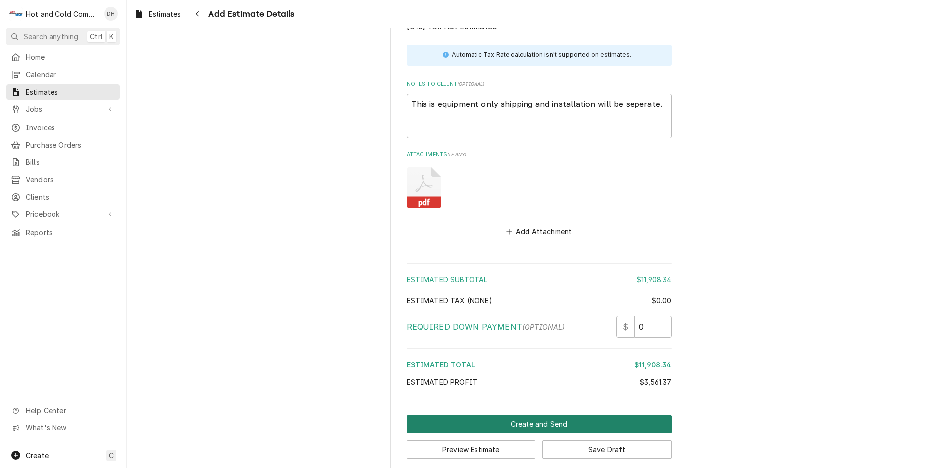
click at [531, 415] on button "Create and Send" at bounding box center [538, 424] width 265 height 18
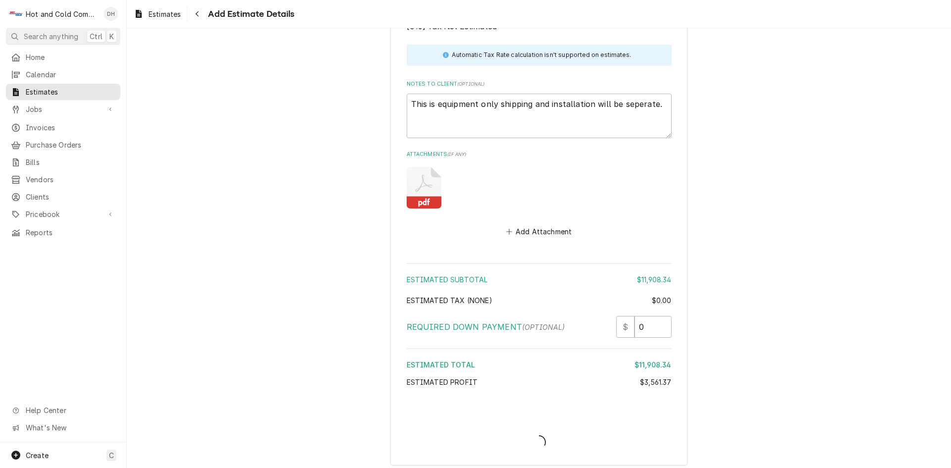
scroll to position [1163, 0]
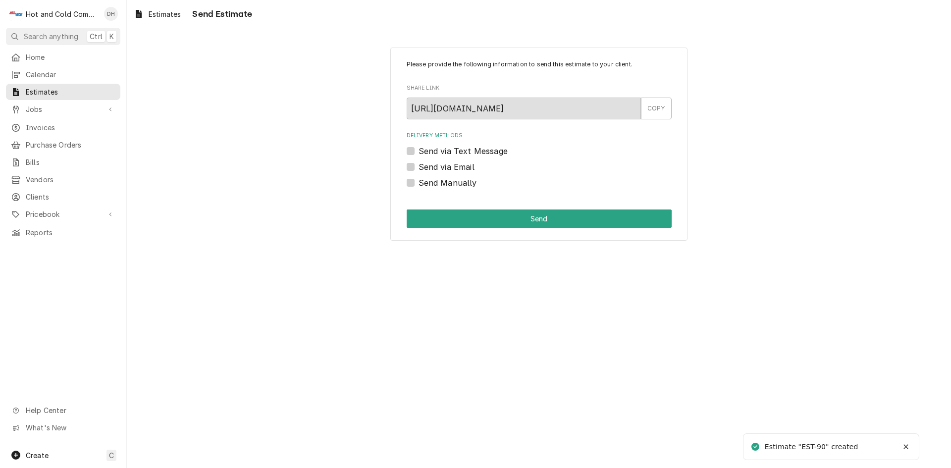
click at [418, 167] on label "Send via Email" at bounding box center [446, 167] width 56 height 12
click at [418, 167] on input "Send via Email" at bounding box center [550, 172] width 265 height 22
checkbox input "true"
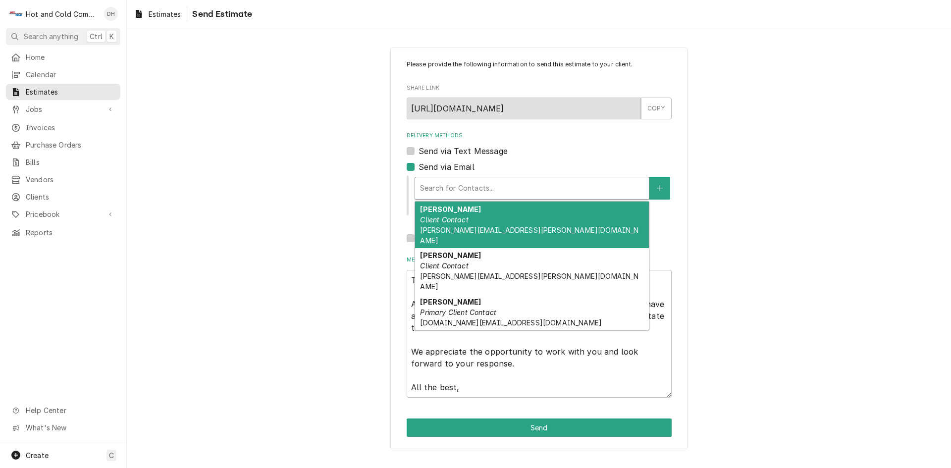
click at [498, 191] on div "Delivery Methods" at bounding box center [532, 188] width 224 height 18
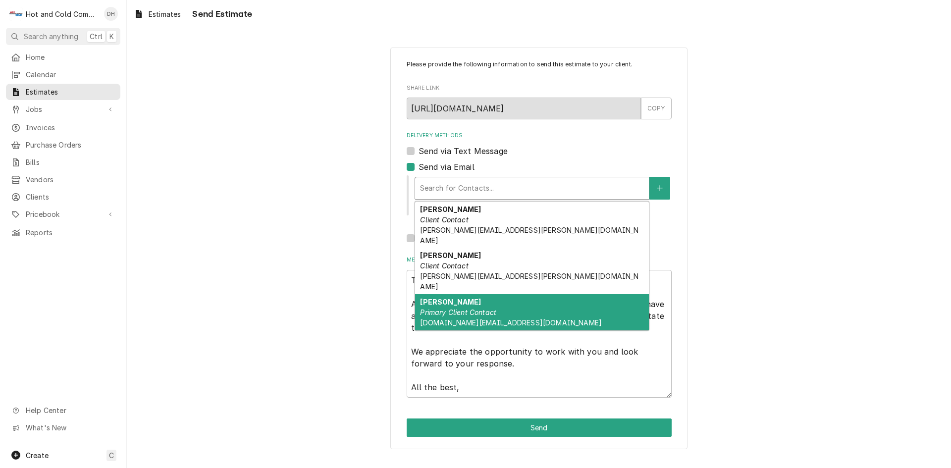
click at [444, 308] on em "Primary Client Contact" at bounding box center [458, 312] width 76 height 8
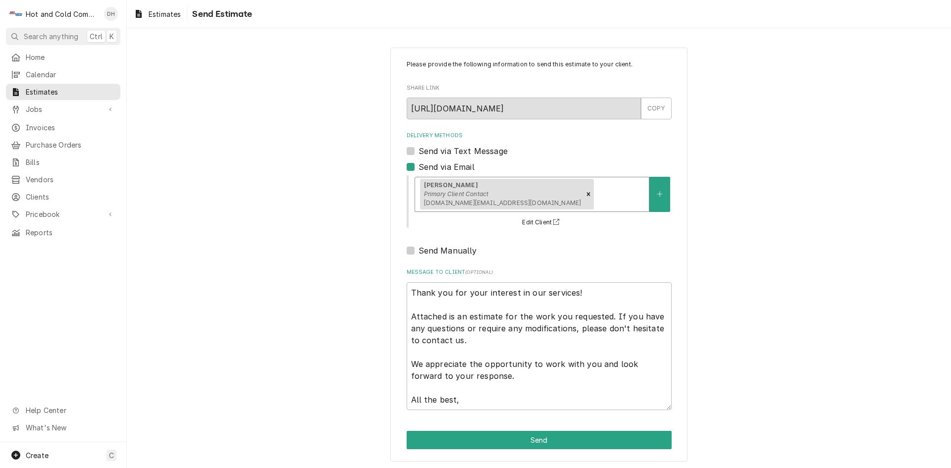
click at [596, 196] on div "Delivery Methods" at bounding box center [620, 194] width 48 height 18
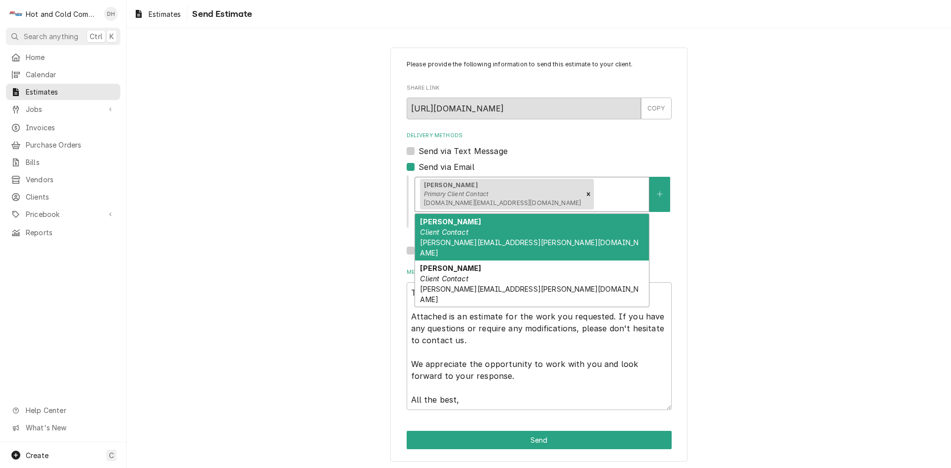
click at [478, 234] on div "Joe Glazier Client Contact joe.glazier@barnsleyresort.com" at bounding box center [532, 237] width 234 height 47
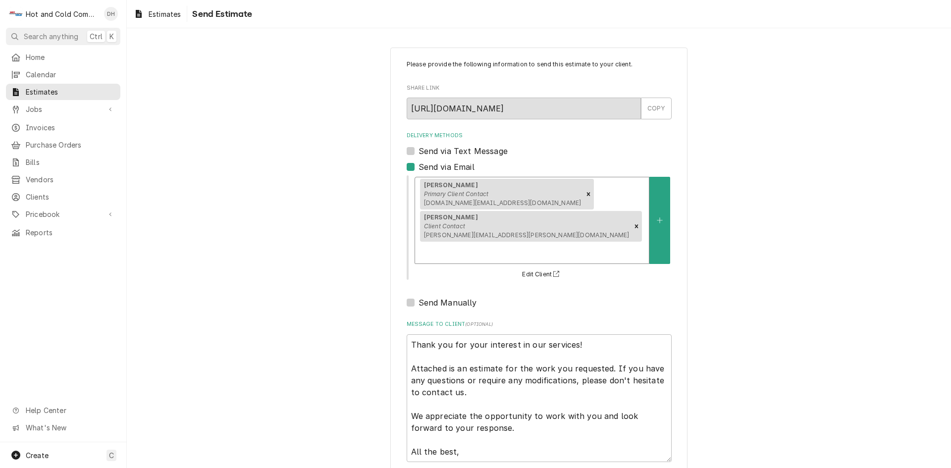
click at [575, 194] on div "Randy Boston Primary Client Contact randy.boston@barnsleyresort.com Joe Glazier…" at bounding box center [532, 220] width 234 height 86
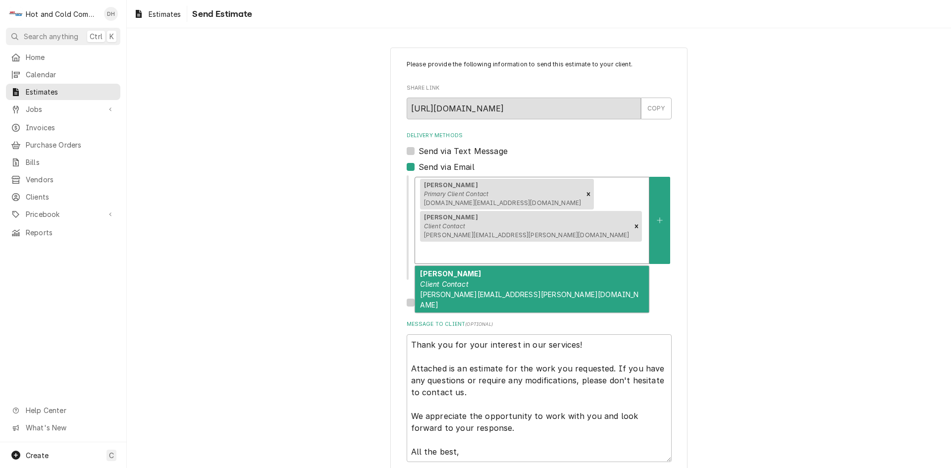
click at [465, 266] on div "Rachel Ramlow Client Contact rachel.ramlow@barnsleyresort.com" at bounding box center [532, 289] width 234 height 47
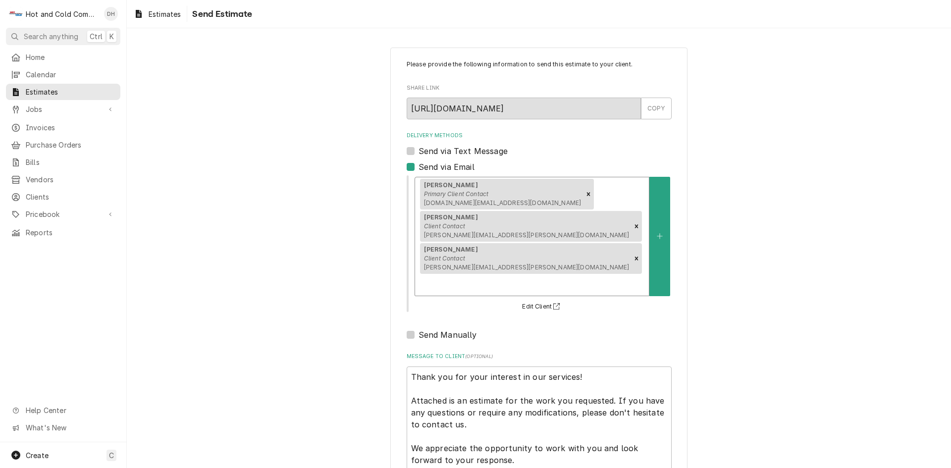
scroll to position [67, 0]
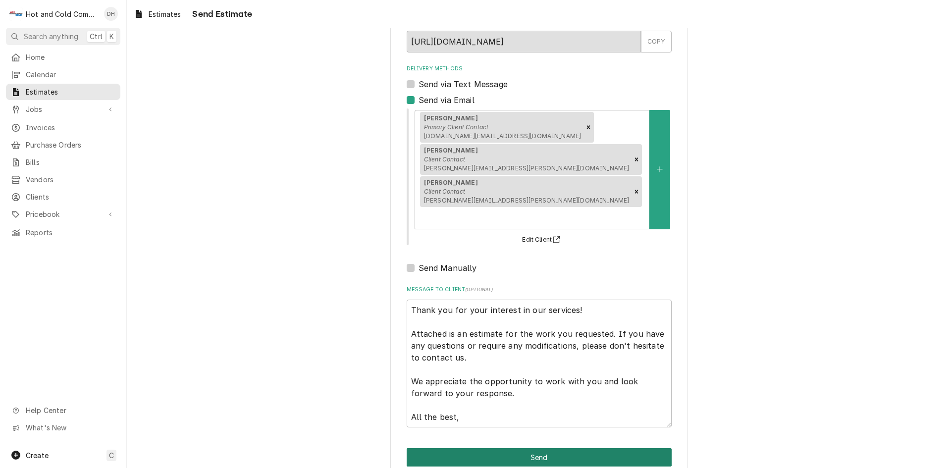
click at [535, 448] on button "Send" at bounding box center [538, 457] width 265 height 18
type textarea "x"
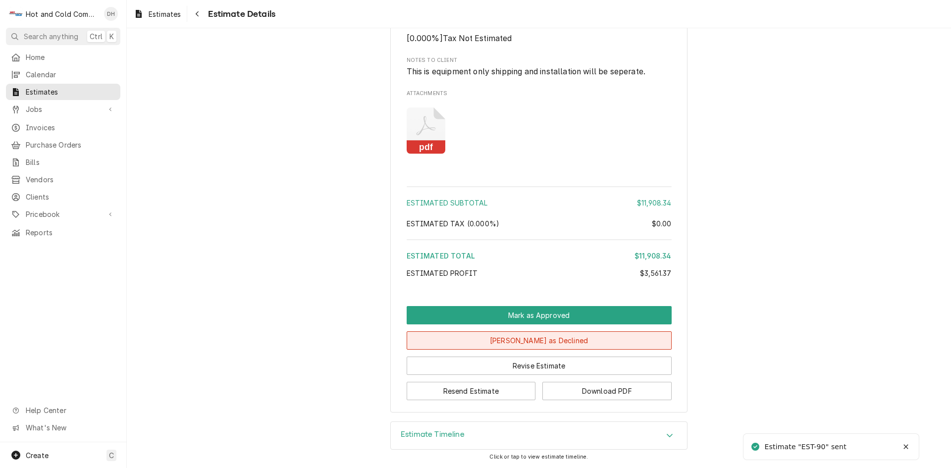
scroll to position [896, 0]
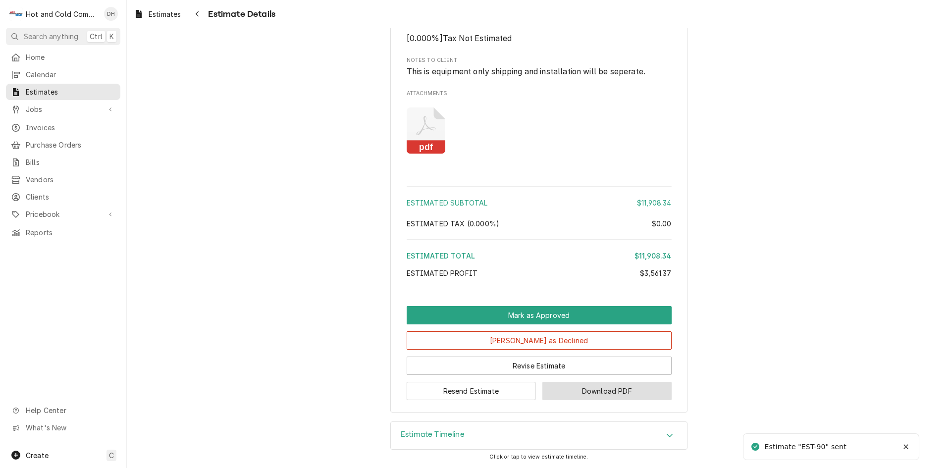
drag, startPoint x: 610, startPoint y: 395, endPoint x: 616, endPoint y: 394, distance: 5.5
click at [610, 395] on button "Download PDF" at bounding box center [606, 391] width 129 height 18
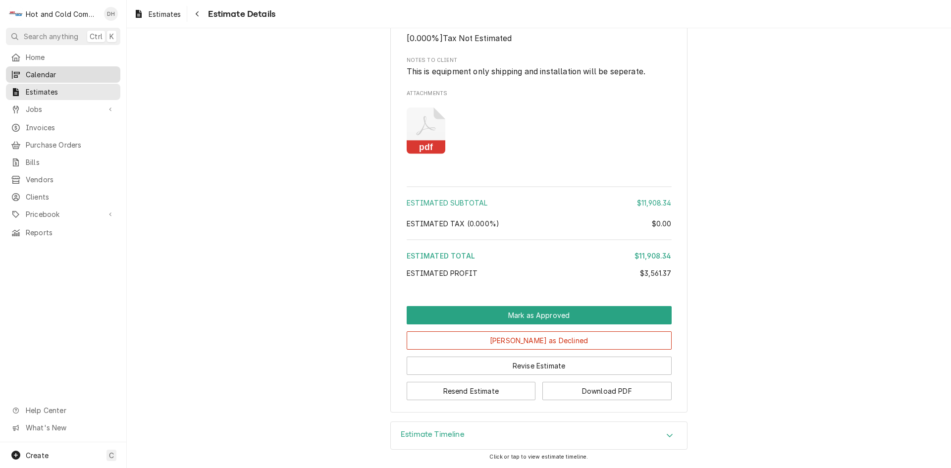
click at [45, 71] on span "Calendar" at bounding box center [71, 74] width 90 height 10
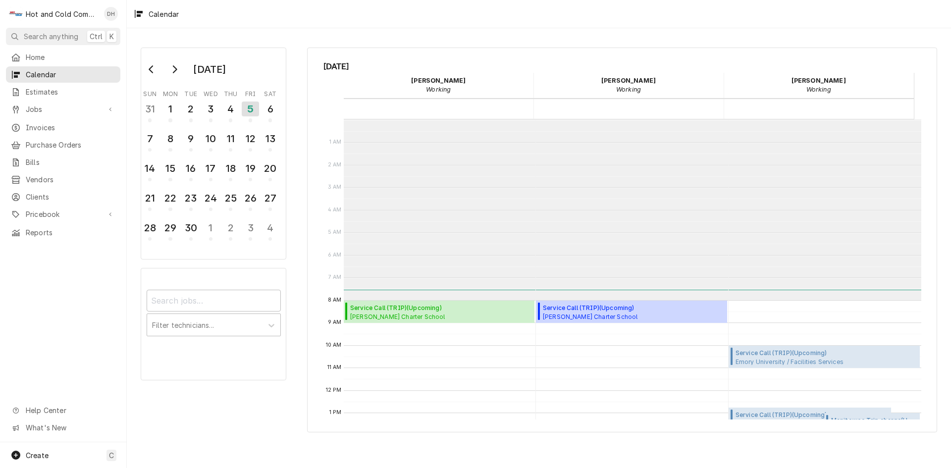
scroll to position [181, 0]
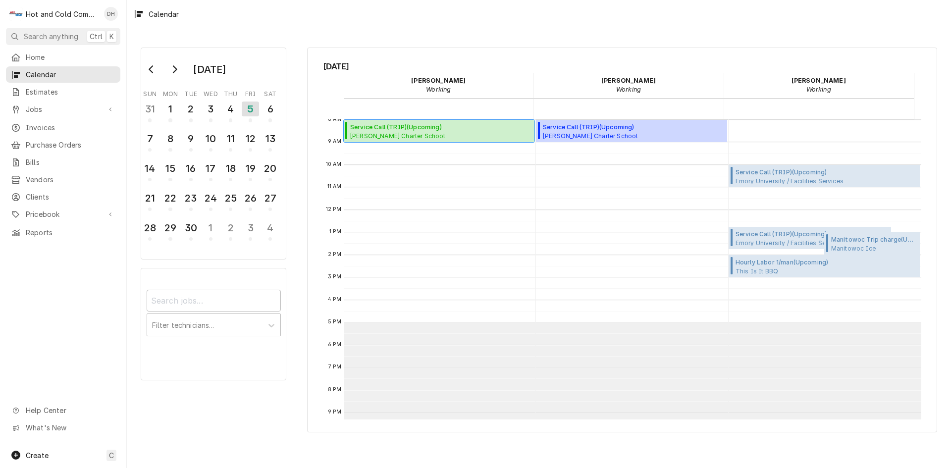
click at [481, 132] on span "[PERSON_NAME][GEOGRAPHIC_DATA] / [STREET_ADDRESS][PERSON_NAME]" at bounding box center [434, 136] width 169 height 8
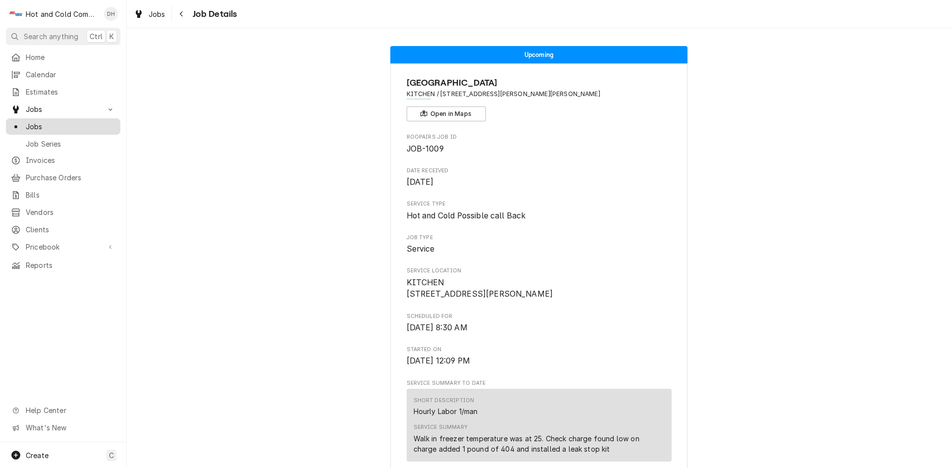
click at [35, 121] on span "Jobs" at bounding box center [71, 126] width 90 height 10
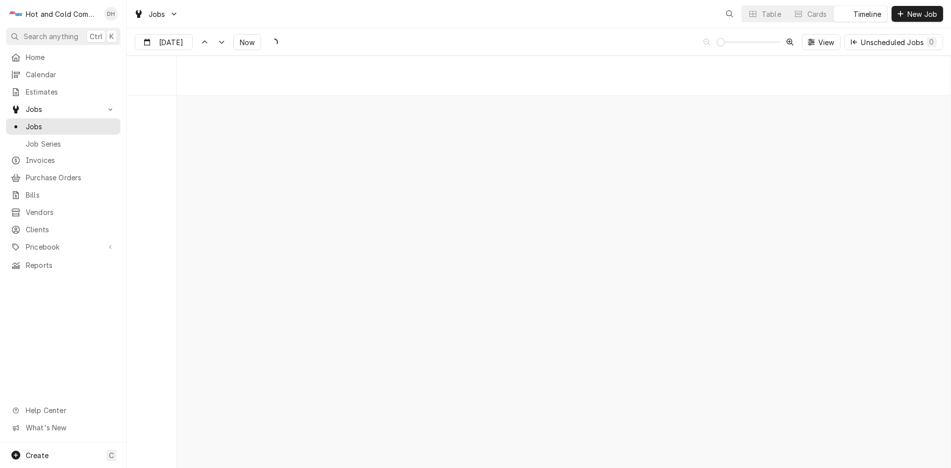
scroll to position [7757, 0]
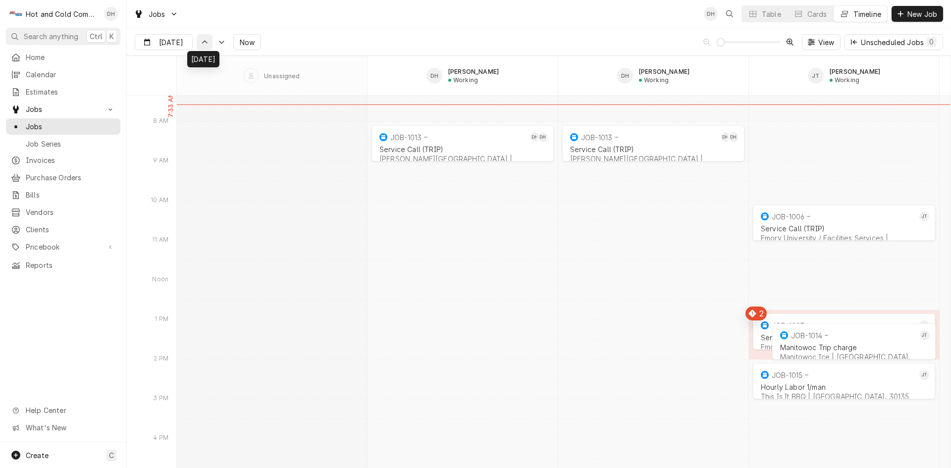
click at [201, 40] on icon "Dynamic Content Wrapper" at bounding box center [204, 42] width 7 height 4
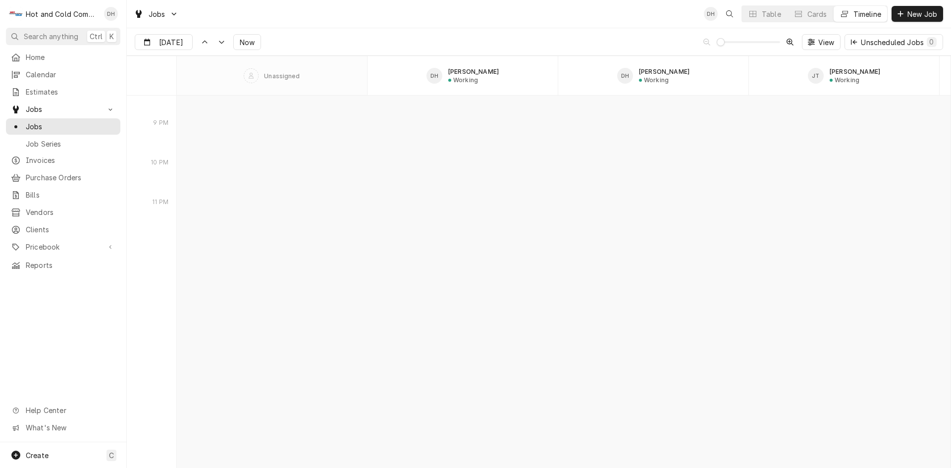
scroll to position [6651, 0]
type input "Sep 4"
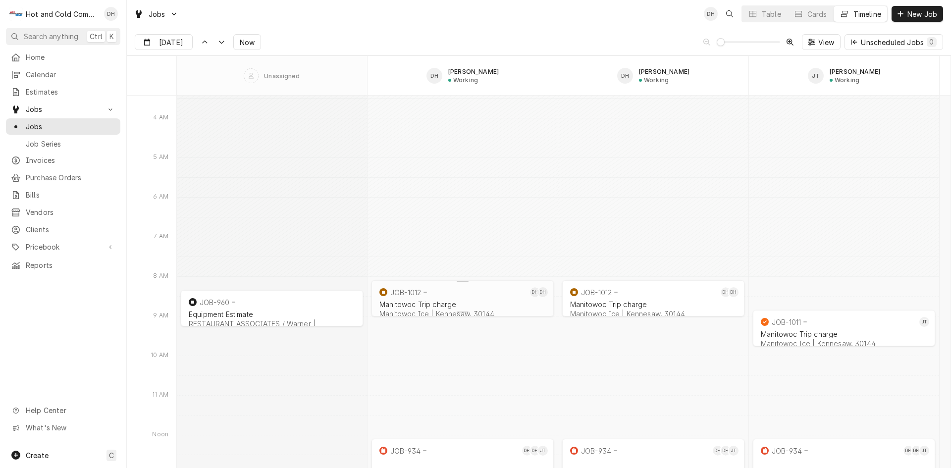
click at [464, 299] on div "Manitowoc Trip charge Manitowoc Ice | Kennesaw, 30144" at bounding box center [462, 309] width 170 height 22
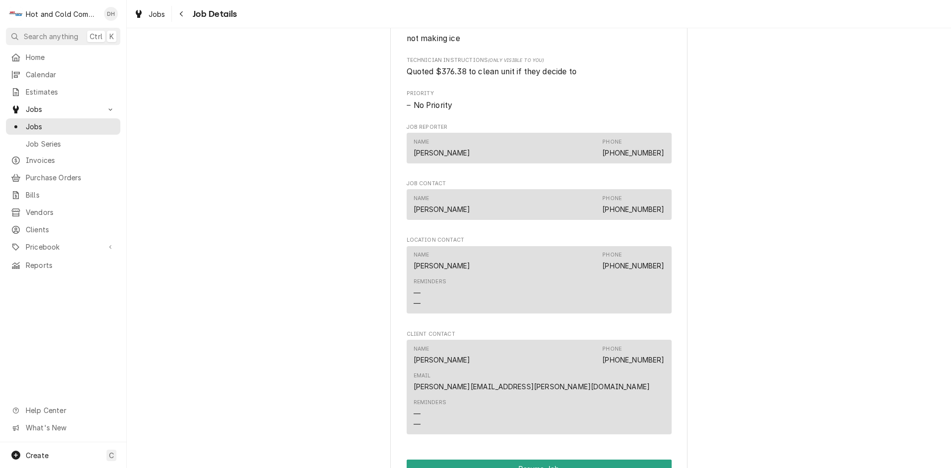
scroll to position [825, 0]
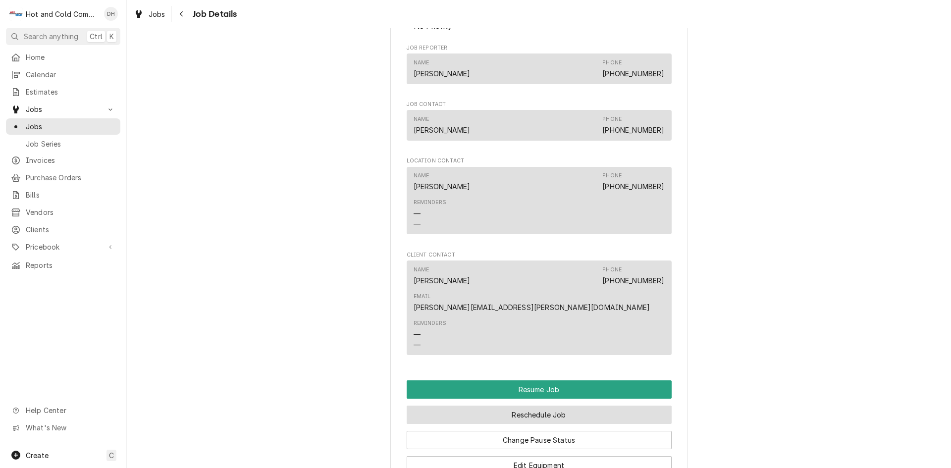
click at [537, 405] on button "Reschedule Job" at bounding box center [538, 414] width 265 height 18
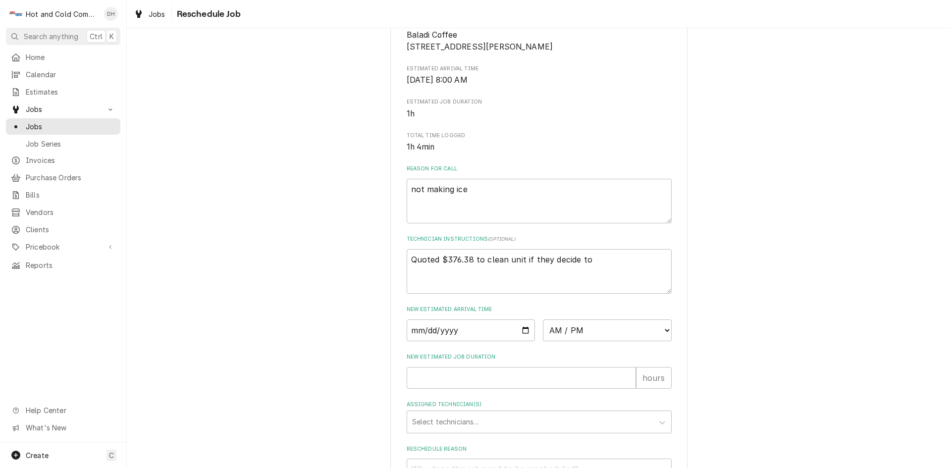
scroll to position [272, 0]
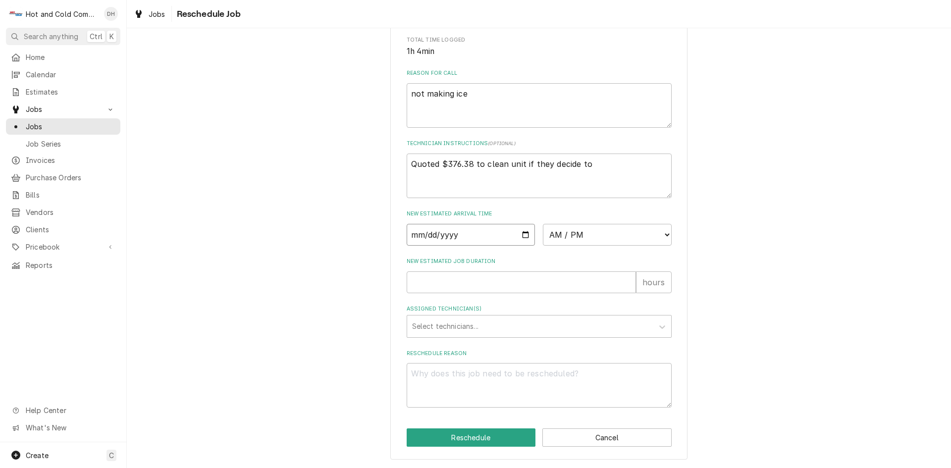
click at [522, 232] on input "Date" at bounding box center [470, 235] width 129 height 22
type textarea "x"
type input "2025-09-05"
click at [661, 232] on select "AM / PM 6:00 AM 6:15 AM 6:30 AM 6:45 AM 7:00 AM 7:15 AM 7:30 AM 7:45 AM 8:00 AM…" at bounding box center [607, 235] width 129 height 22
select select "08:30:00"
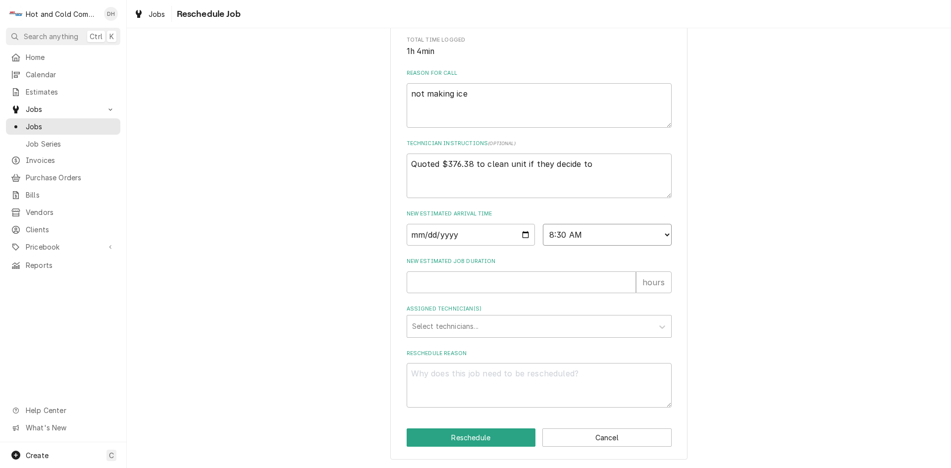
click at [543, 224] on select "AM / PM 6:00 AM 6:15 AM 6:30 AM 6:45 AM 7:00 AM 7:15 AM 7:30 AM 7:45 AM 8:00 AM…" at bounding box center [607, 235] width 129 height 22
click at [480, 280] on input "New Estimated Job Duration" at bounding box center [520, 282] width 229 height 22
type textarea "x"
type input "1"
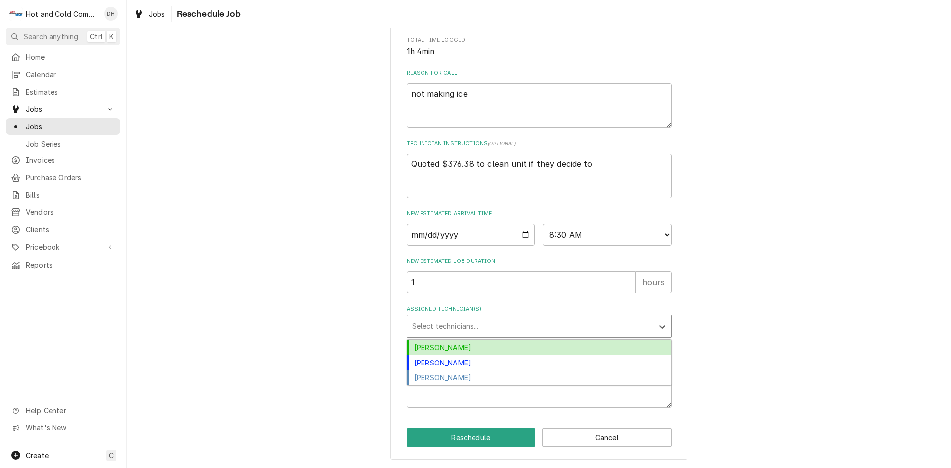
click at [491, 319] on div "Assigned Technician(s)" at bounding box center [530, 326] width 236 height 18
click at [454, 345] on div "[PERSON_NAME]" at bounding box center [539, 347] width 264 height 15
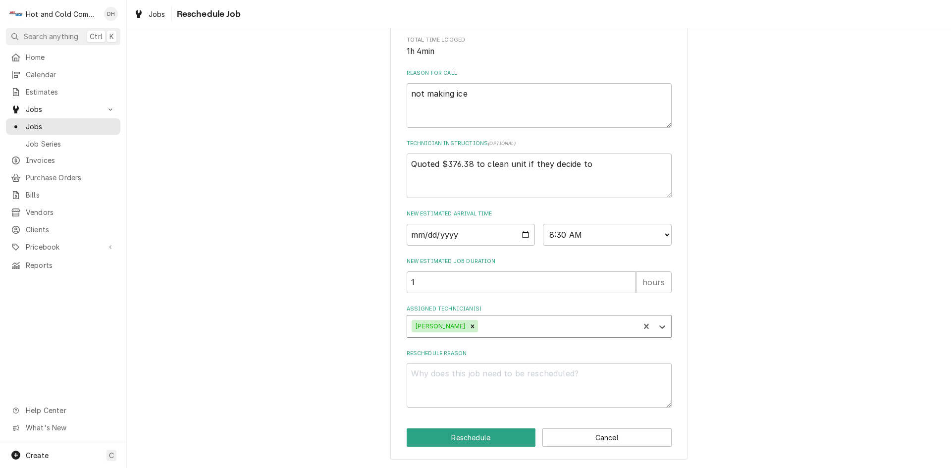
click at [510, 322] on div "Assigned Technician(s)" at bounding box center [557, 326] width 154 height 18
click at [488, 346] on div "[PERSON_NAME]" at bounding box center [539, 347] width 264 height 15
type textarea "x"
type input "R"
click at [454, 380] on textarea "Reschedule Reason" at bounding box center [538, 385] width 265 height 45
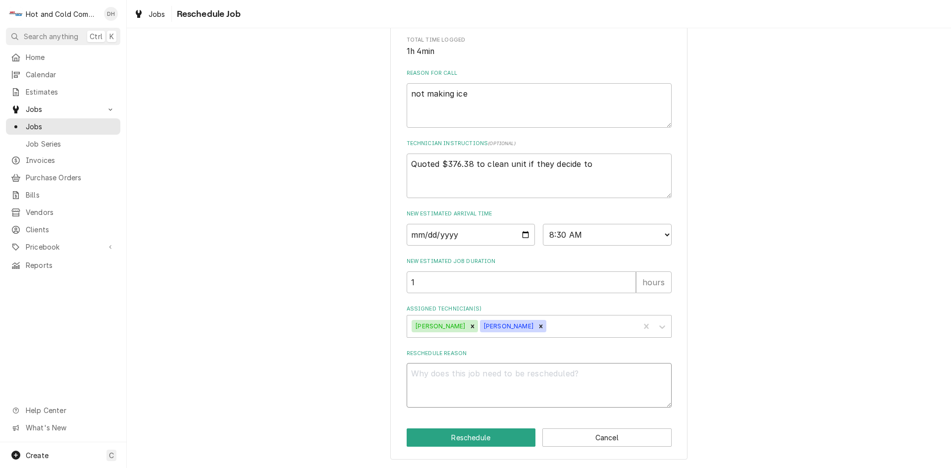
type textarea "x"
type textarea "R"
type textarea "x"
type textarea "Re"
type textarea "x"
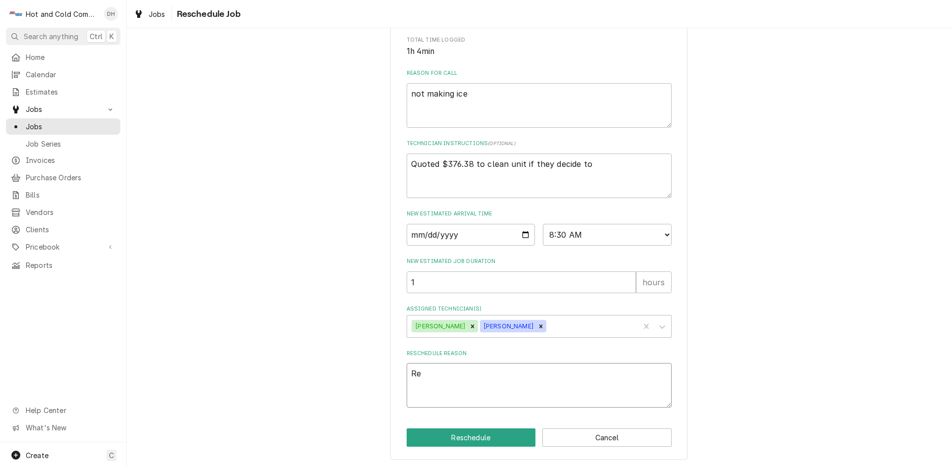
type textarea "Rec"
type textarea "x"
type textarea "Rece"
type textarea "x"
type textarea "Recei"
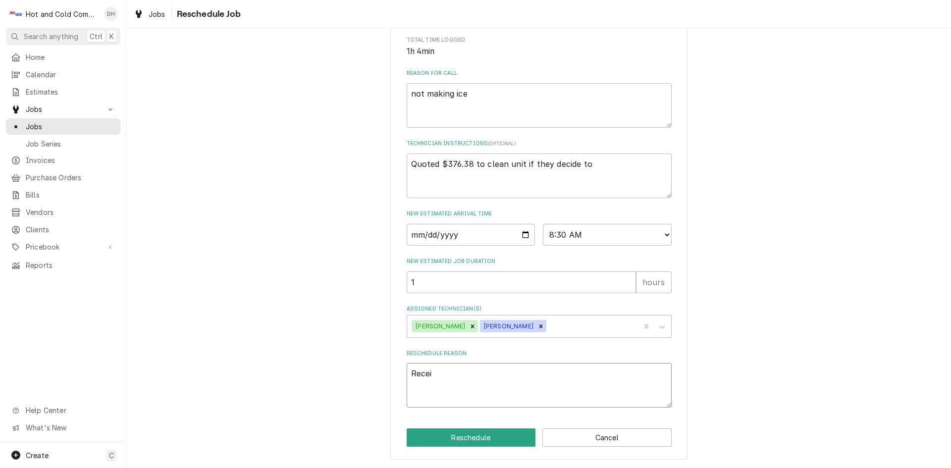
type textarea "x"
type textarea "Receic"
type textarea "x"
type textarea "Receicv"
type textarea "x"
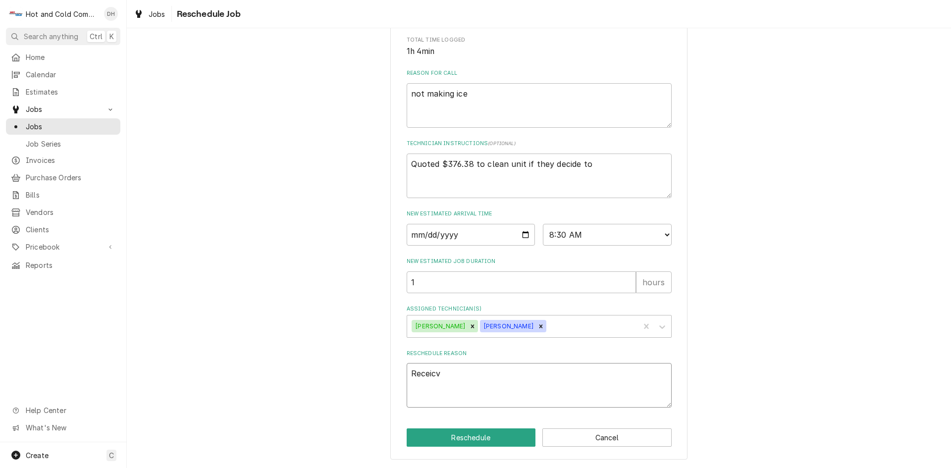
type textarea "Receicve"
type textarea "x"
type textarea "Receicved"
type textarea "x"
type textarea "Receicved"
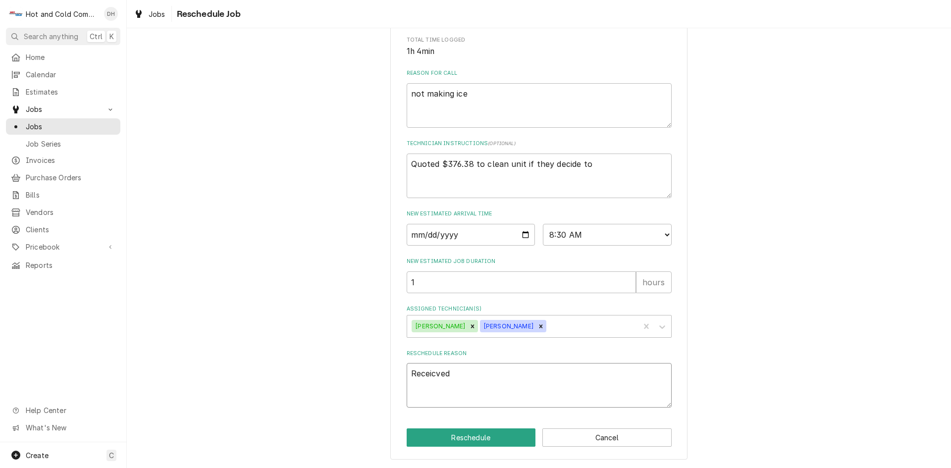
type textarea "x"
type textarea "Receicved p"
type textarea "x"
type textarea "Receicved pa"
type textarea "x"
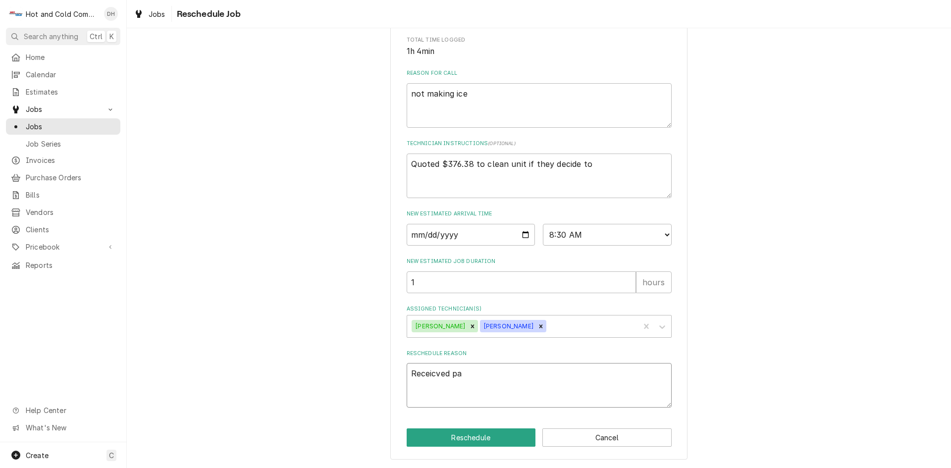
type textarea "Receicved par"
type textarea "x"
type textarea "Receicved part"
type textarea "x"
type textarea "Received part"
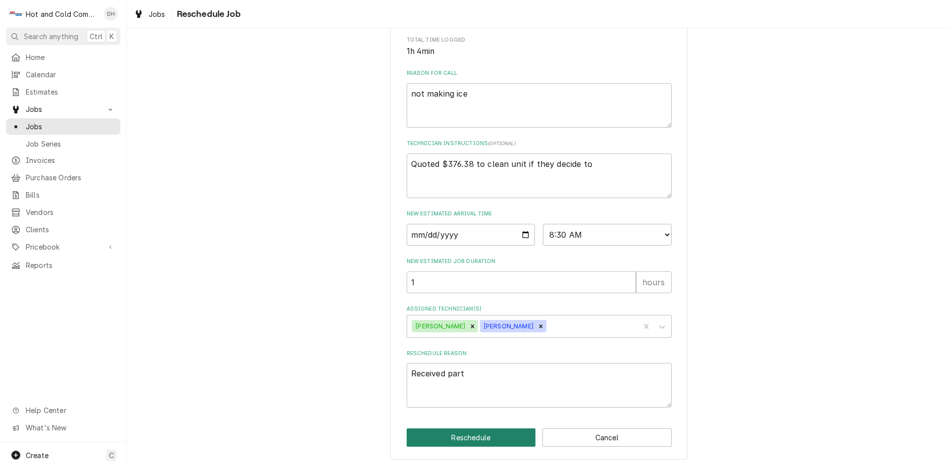
drag, startPoint x: 463, startPoint y: 438, endPoint x: 585, endPoint y: 410, distance: 125.0
click at [464, 438] on button "Reschedule" at bounding box center [470, 437] width 129 height 18
type textarea "x"
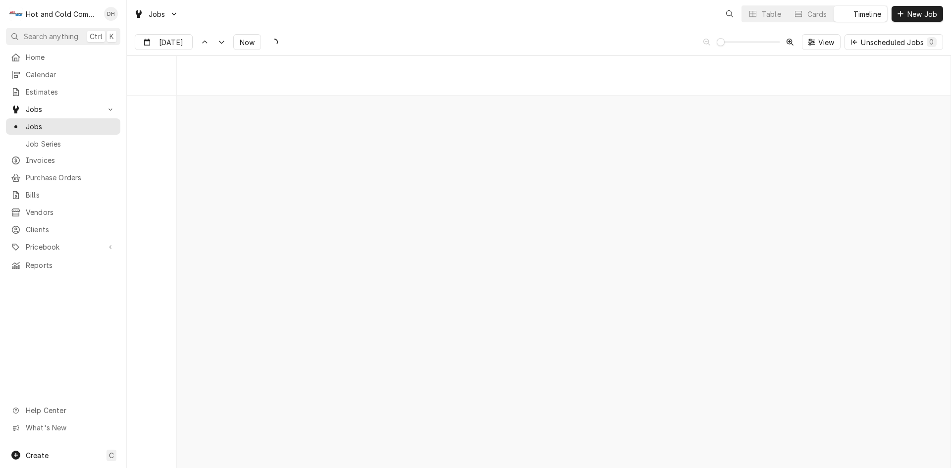
scroll to position [7750, 0]
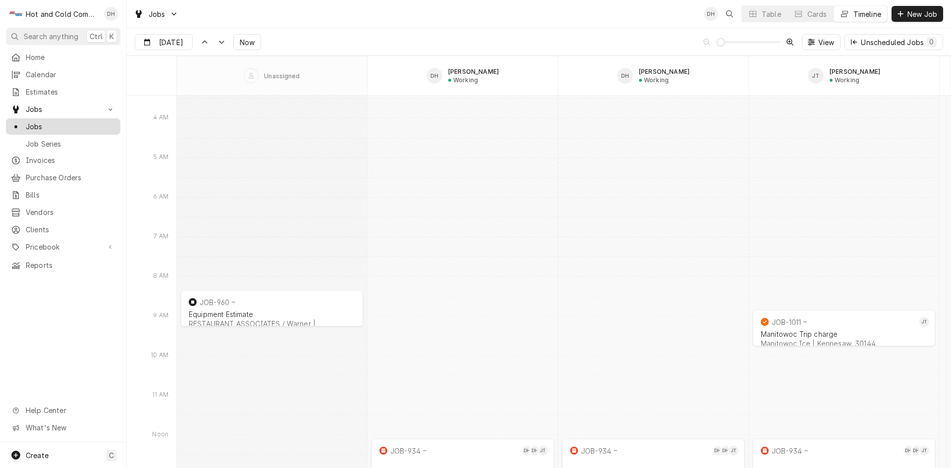
click at [64, 126] on span "Jobs" at bounding box center [71, 126] width 90 height 10
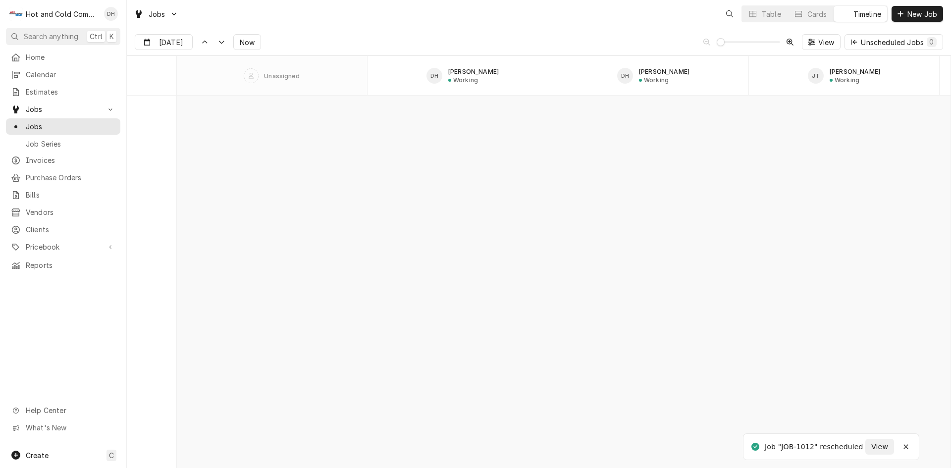
scroll to position [7750, 0]
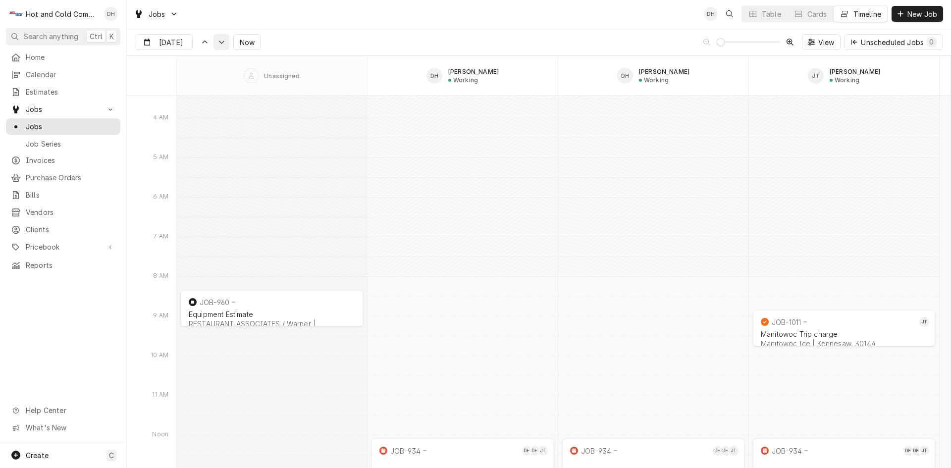
click at [218, 46] on div "Dynamic Content Wrapper" at bounding box center [221, 42] width 10 height 10
type input "[DATE]"
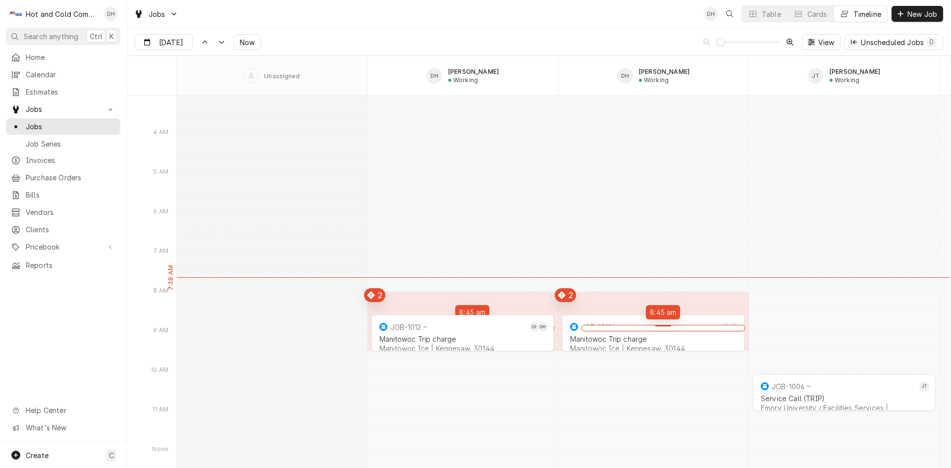
drag, startPoint x: 388, startPoint y: 304, endPoint x: 466, endPoint y: 458, distance: 172.3
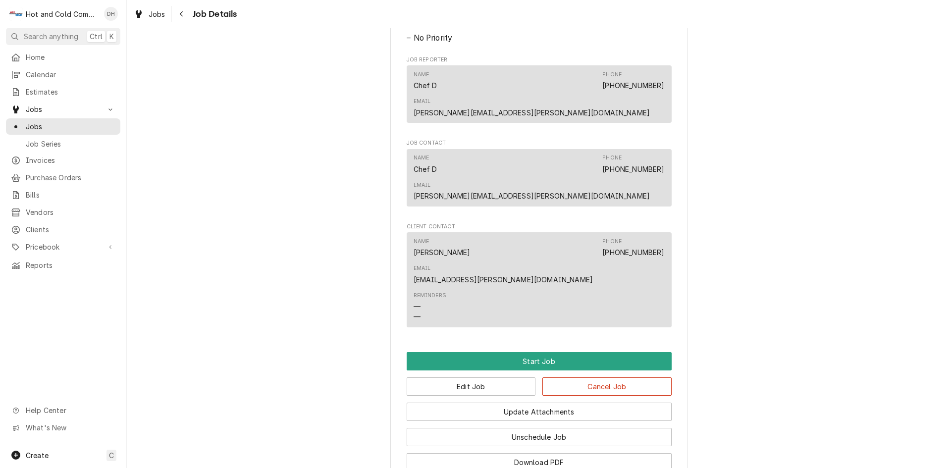
scroll to position [586, 0]
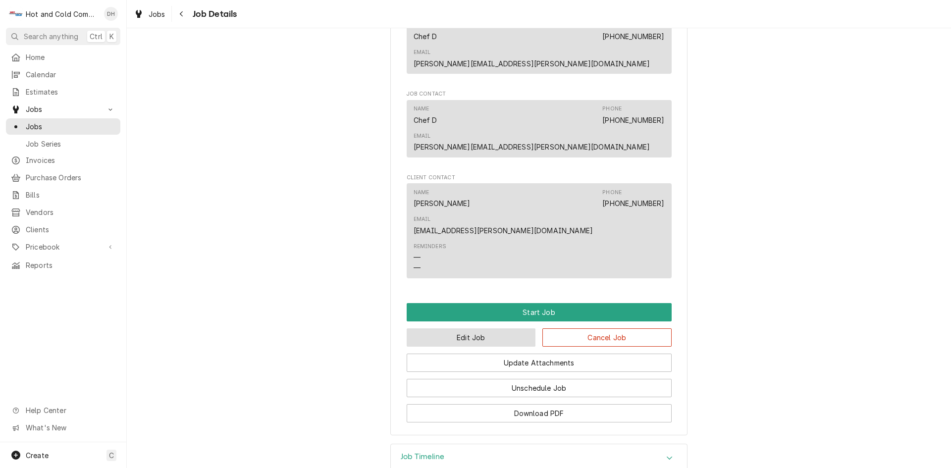
click at [477, 328] on button "Edit Job" at bounding box center [470, 337] width 129 height 18
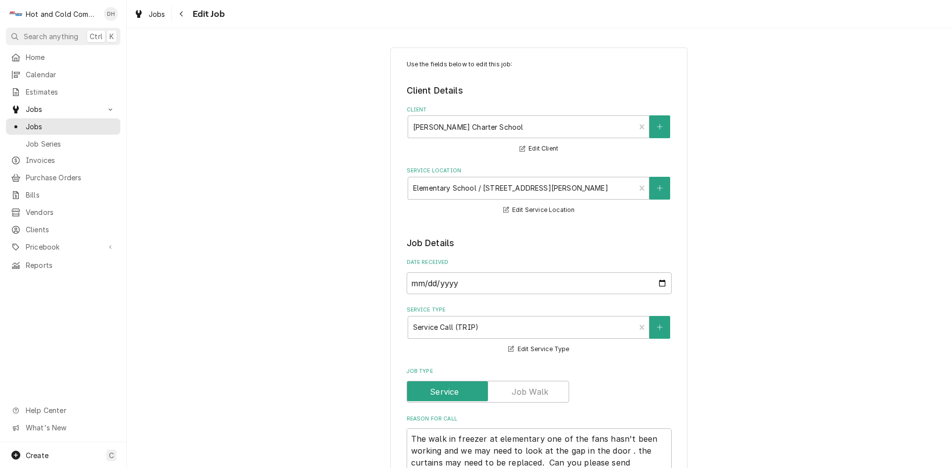
type textarea "x"
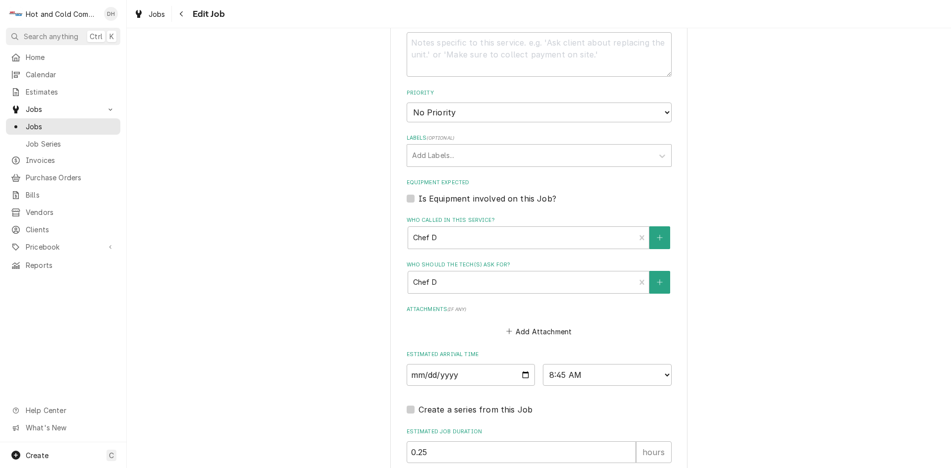
scroll to position [495, 0]
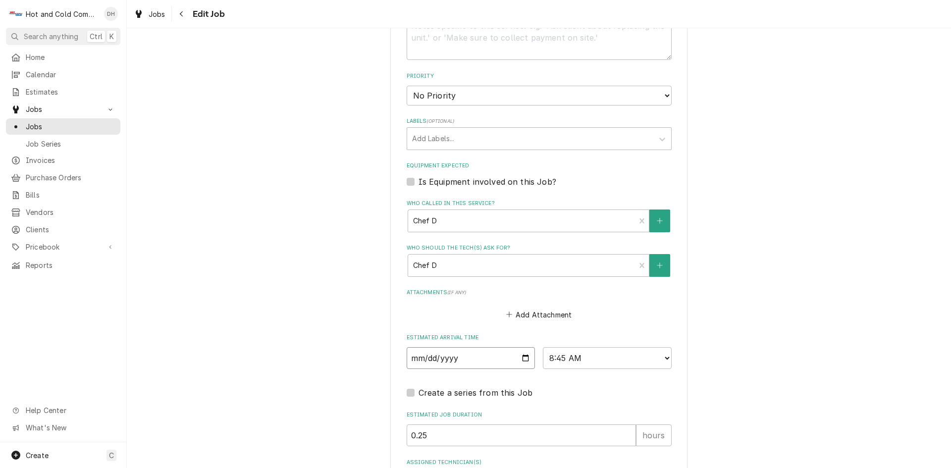
click at [522, 355] on input "[DATE]" at bounding box center [470, 358] width 129 height 22
click at [662, 355] on select "AM / PM 6:00 AM 6:15 AM 6:30 AM 6:45 AM 7:00 AM 7:15 AM 7:30 AM 7:45 AM 8:00 AM…" at bounding box center [607, 358] width 129 height 22
select select "10:15:00"
click at [543, 347] on select "AM / PM 6:00 AM 6:15 AM 6:30 AM 6:45 AM 7:00 AM 7:15 AM 7:30 AM 7:45 AM 8:00 AM…" at bounding box center [607, 358] width 129 height 22
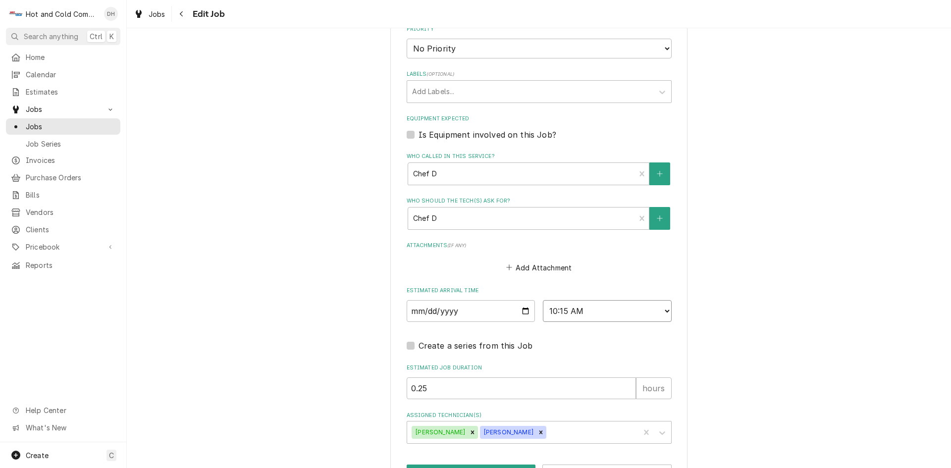
scroll to position [578, 0]
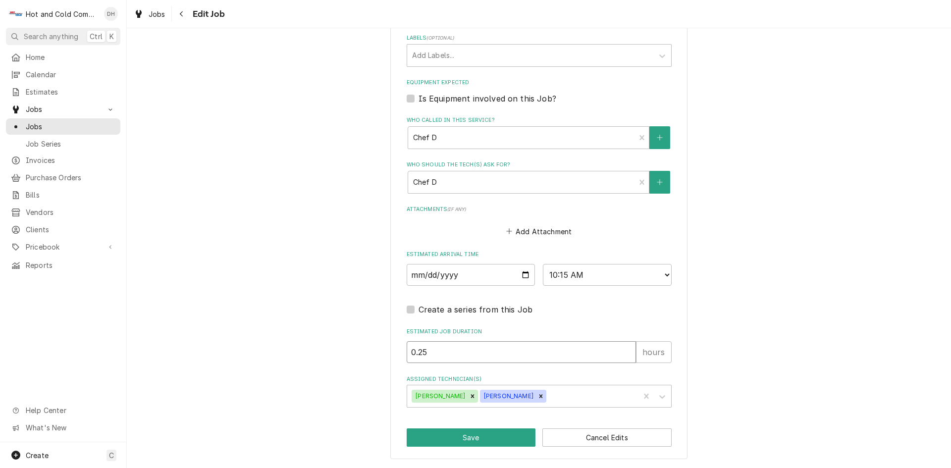
drag, startPoint x: 429, startPoint y: 354, endPoint x: 389, endPoint y: 362, distance: 41.0
type textarea "x"
type input "1"
type textarea "x"
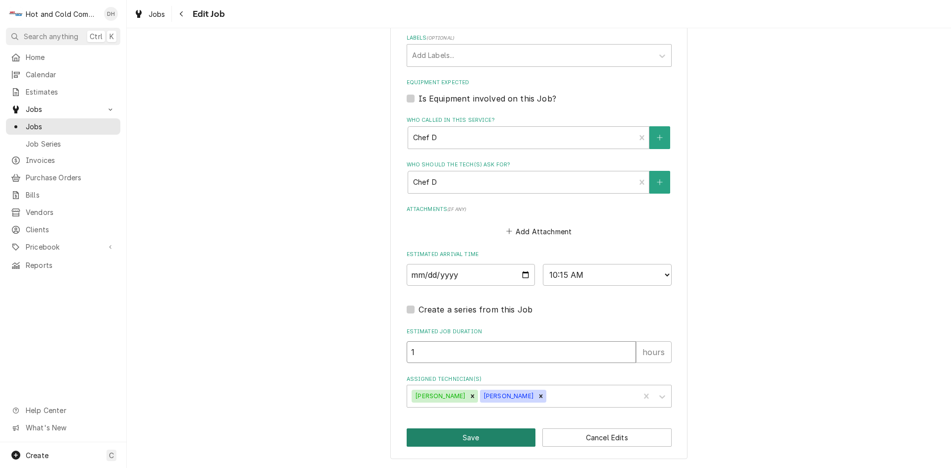
type input "1"
click at [485, 438] on button "Save" at bounding box center [470, 437] width 129 height 18
type textarea "x"
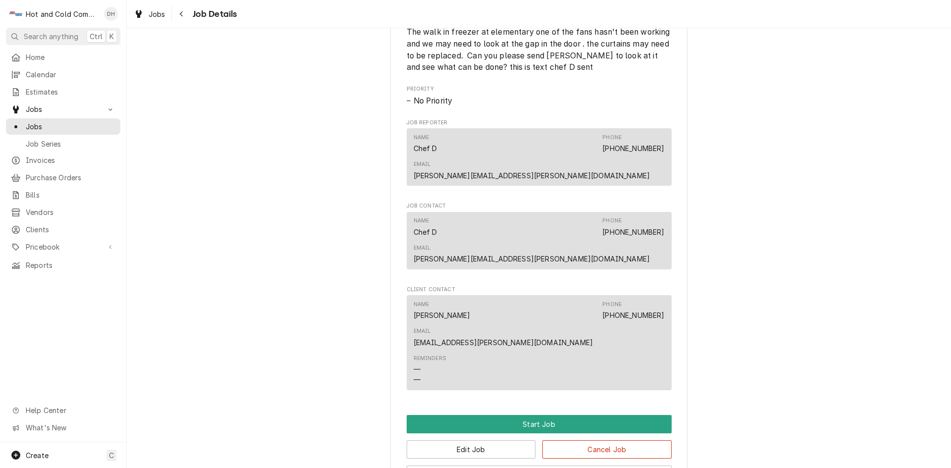
scroll to position [495, 0]
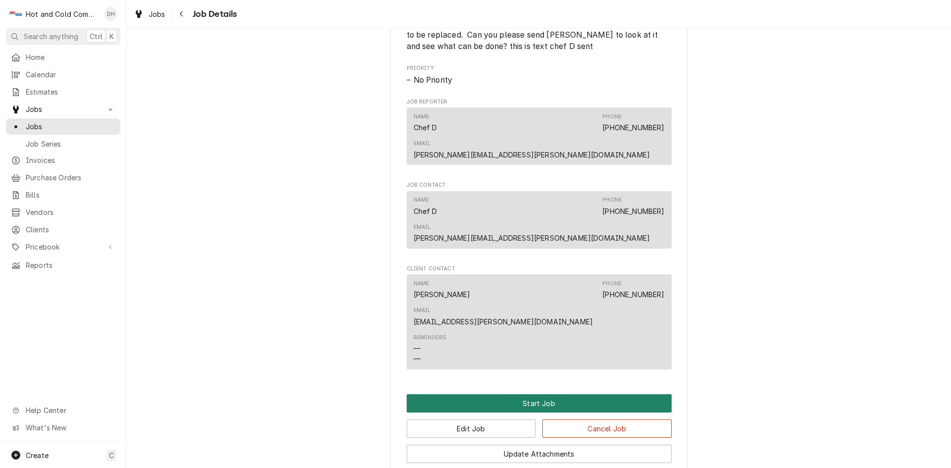
click at [547, 394] on button "Start Job" at bounding box center [538, 403] width 265 height 18
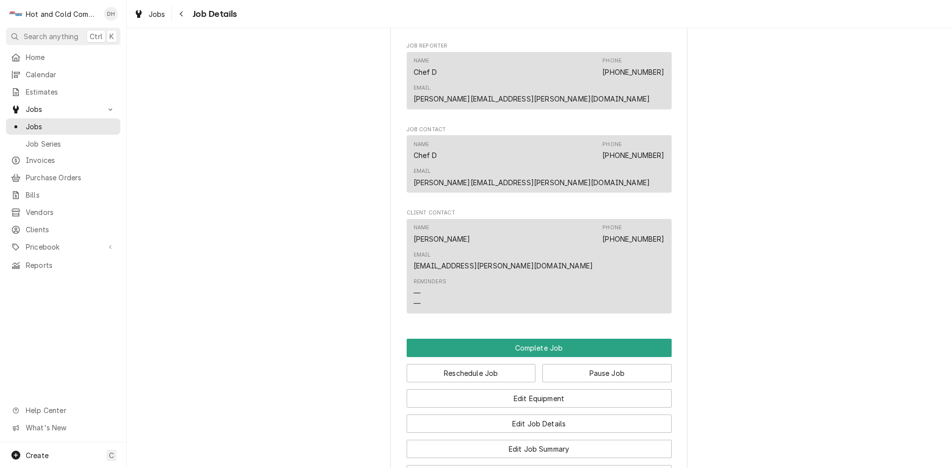
scroll to position [660, 0]
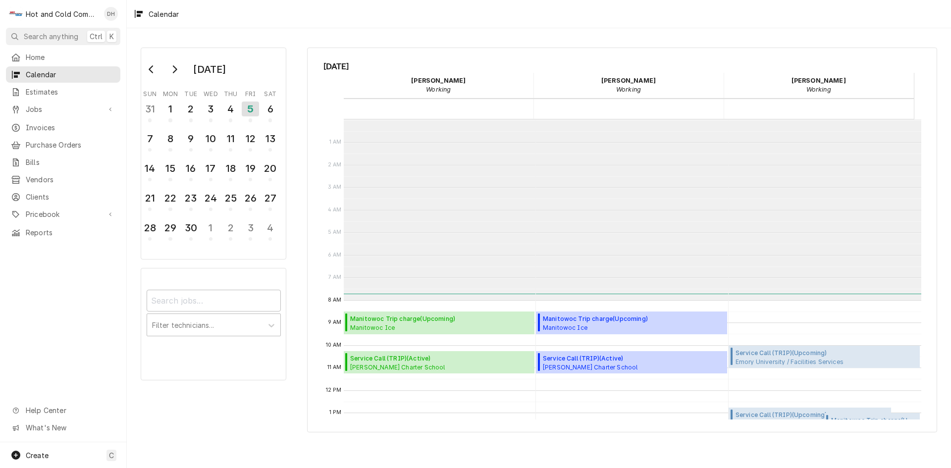
scroll to position [181, 0]
